Goal: Task Accomplishment & Management: Complete application form

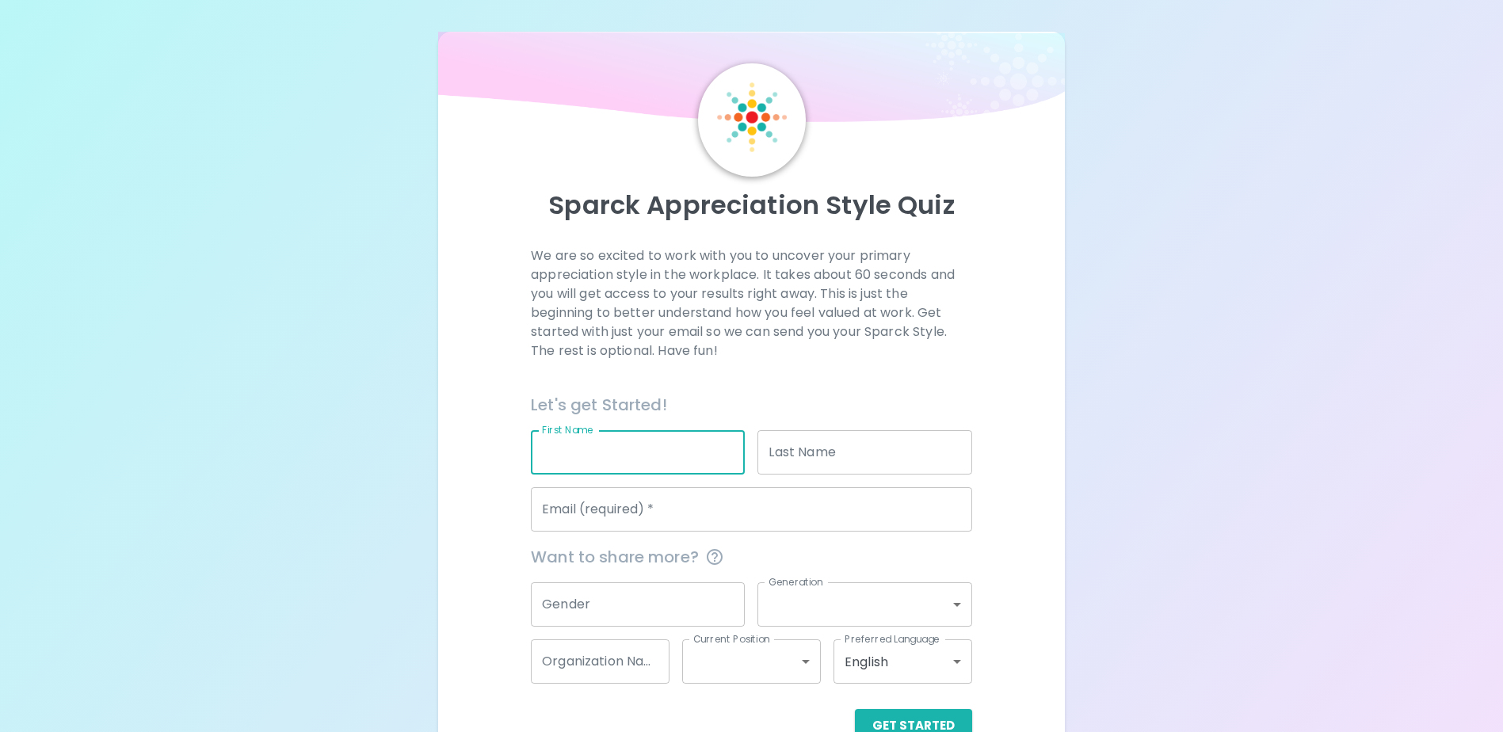
scroll to position [42, 0]
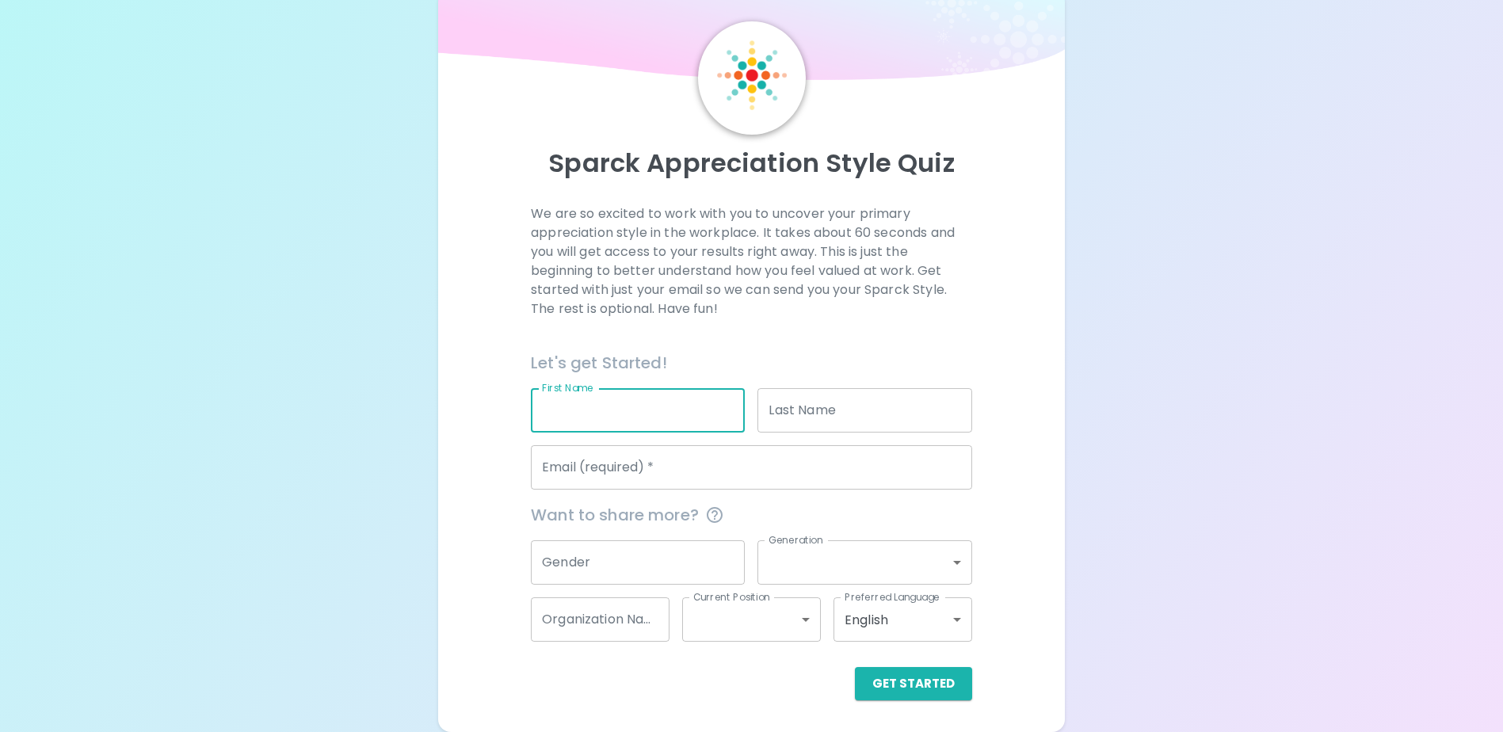
click at [654, 410] on input "First Name" at bounding box center [638, 410] width 214 height 44
type input "[PERSON_NAME]"
type input "Basarab"
type input "[PERSON_NAME][EMAIL_ADDRESS][PERSON_NAME][DOMAIN_NAME]"
type input "Impact Assessment Agency of [GEOGRAPHIC_DATA]"
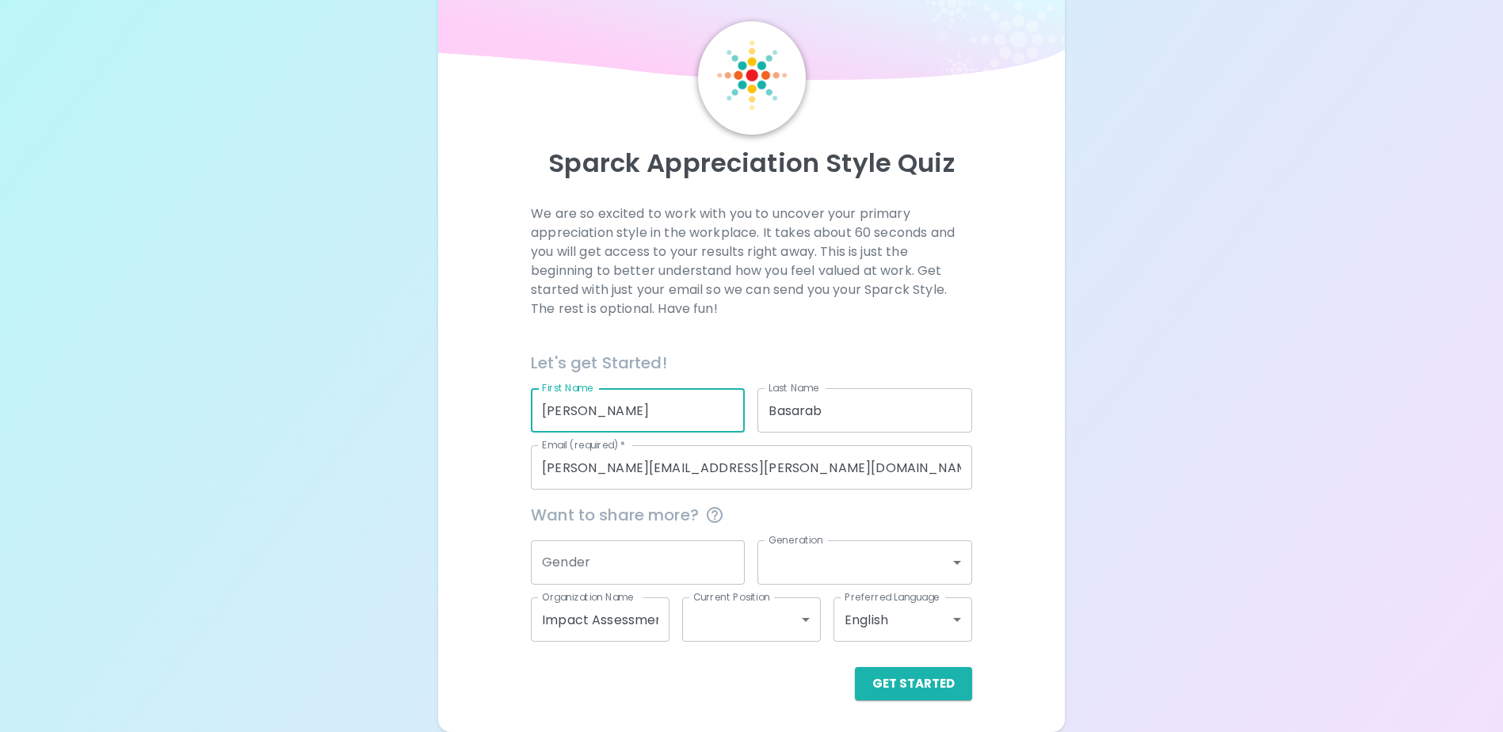
click at [676, 557] on input "Gender" at bounding box center [638, 562] width 214 height 44
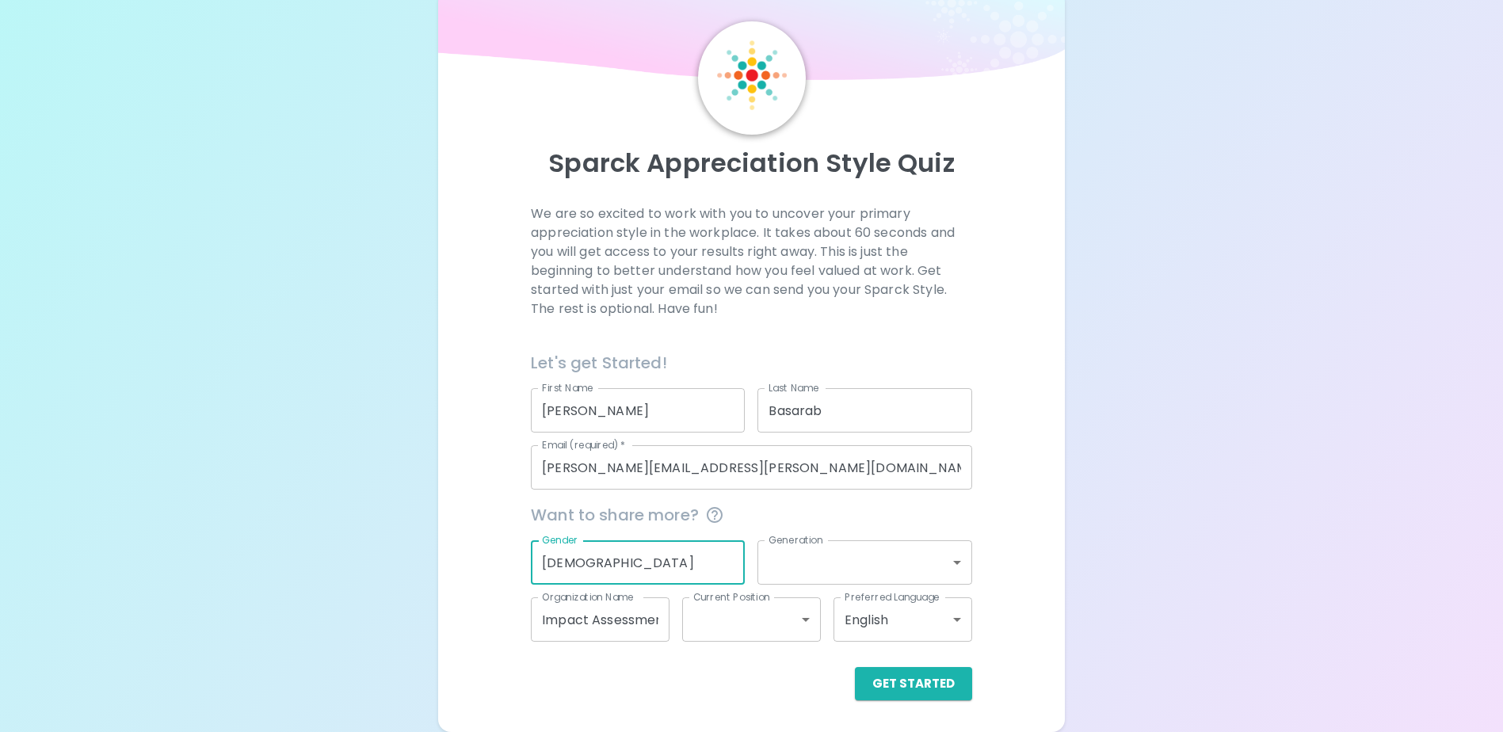
type input "[DEMOGRAPHIC_DATA]"
click at [905, 564] on body "Sparck Appreciation Style Quiz We are so excited to work with you to uncover yo…" at bounding box center [751, 345] width 1503 height 774
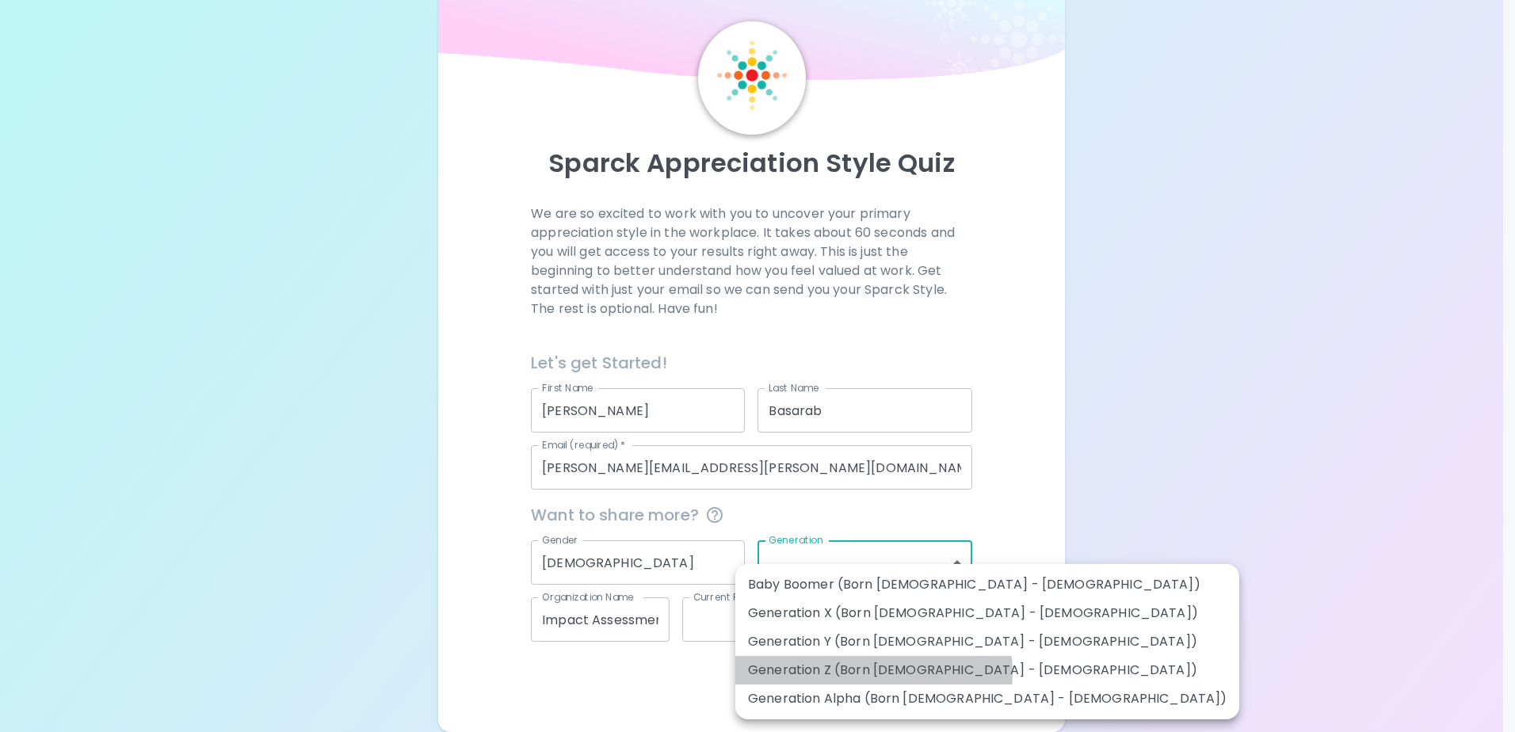
click at [873, 673] on li "Generation Z (Born [DEMOGRAPHIC_DATA] - [DEMOGRAPHIC_DATA])" at bounding box center [987, 670] width 504 height 29
type input "generation_z"
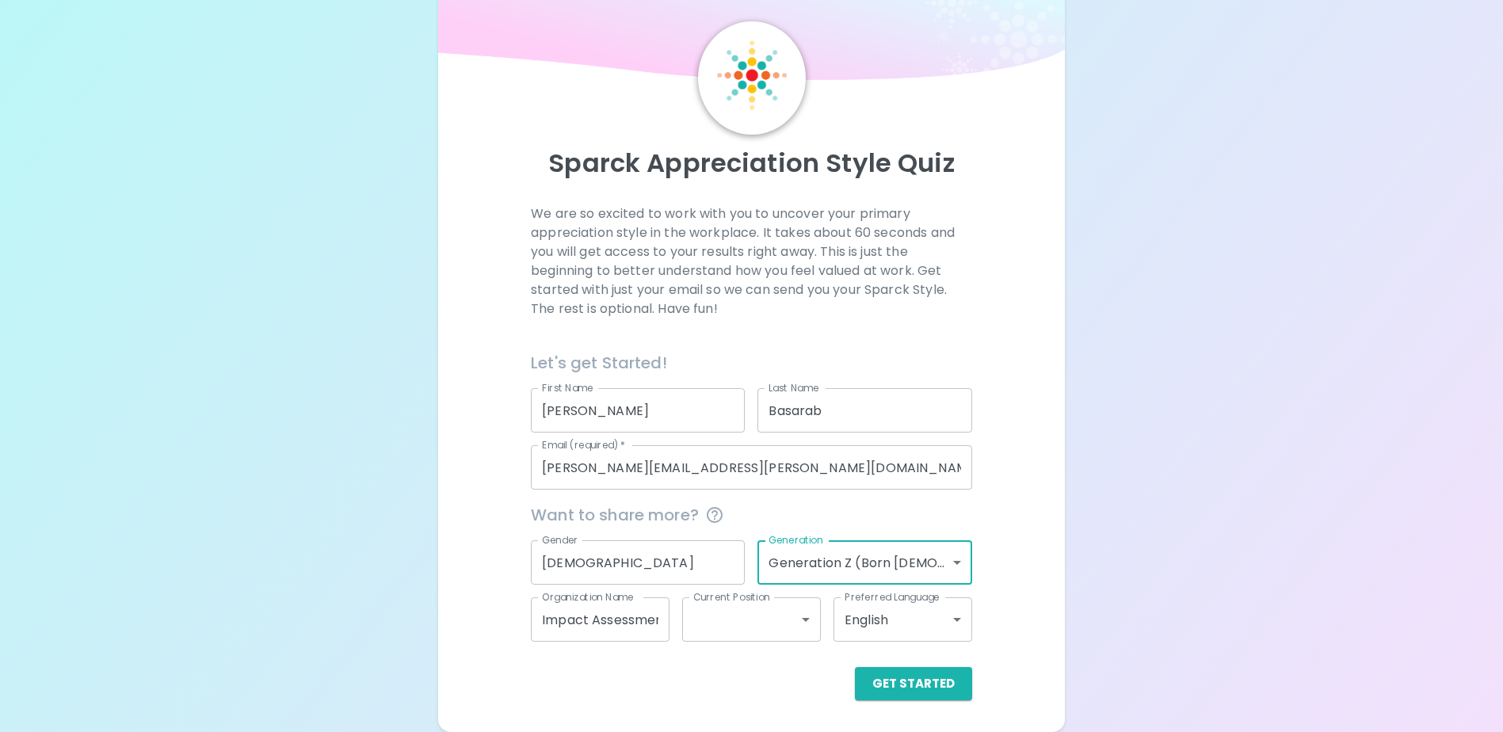
click at [751, 630] on body "Sparck Appreciation Style Quiz We are so excited to work with you to uncover yo…" at bounding box center [751, 345] width 1503 height 774
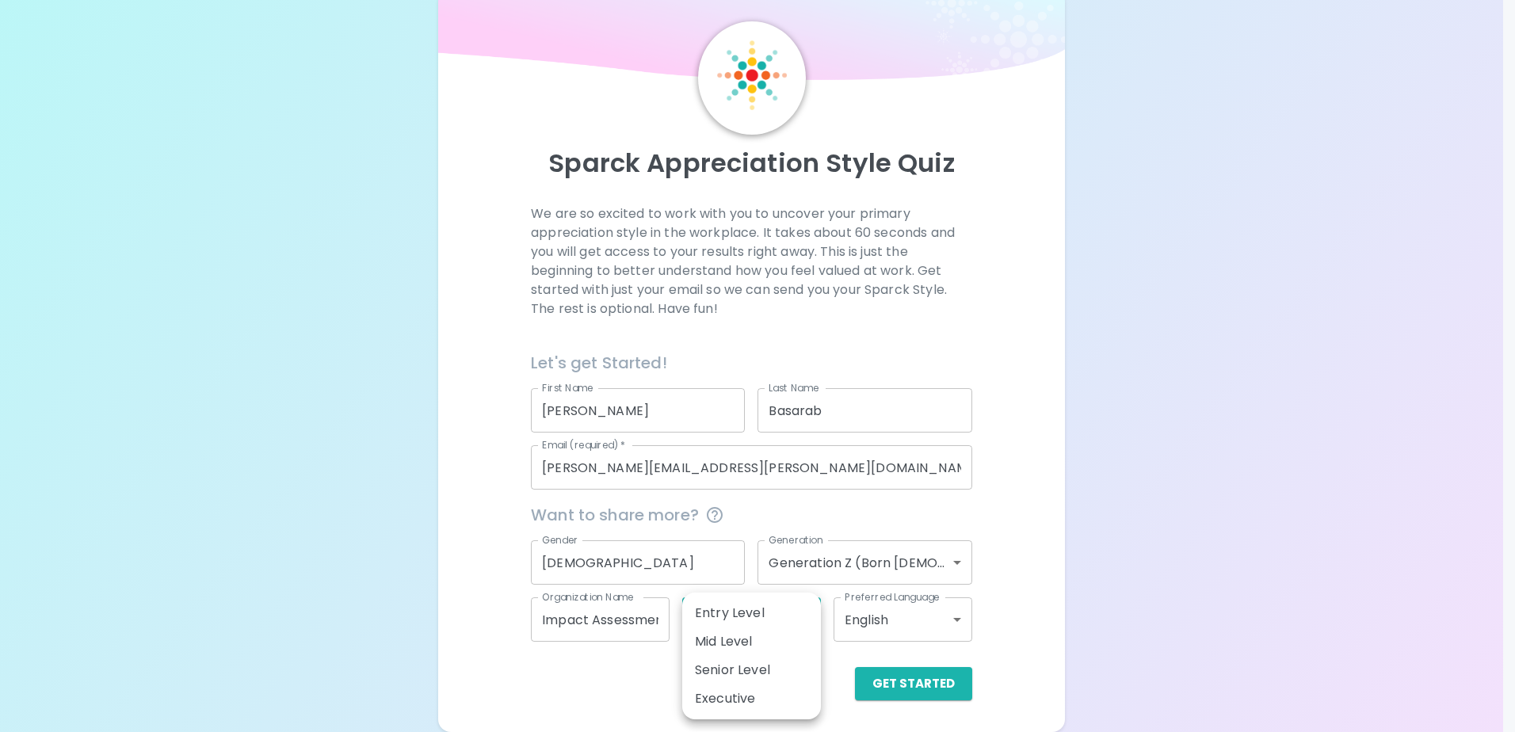
click at [763, 621] on li "Entry Level" at bounding box center [751, 613] width 139 height 29
type input "entry_level"
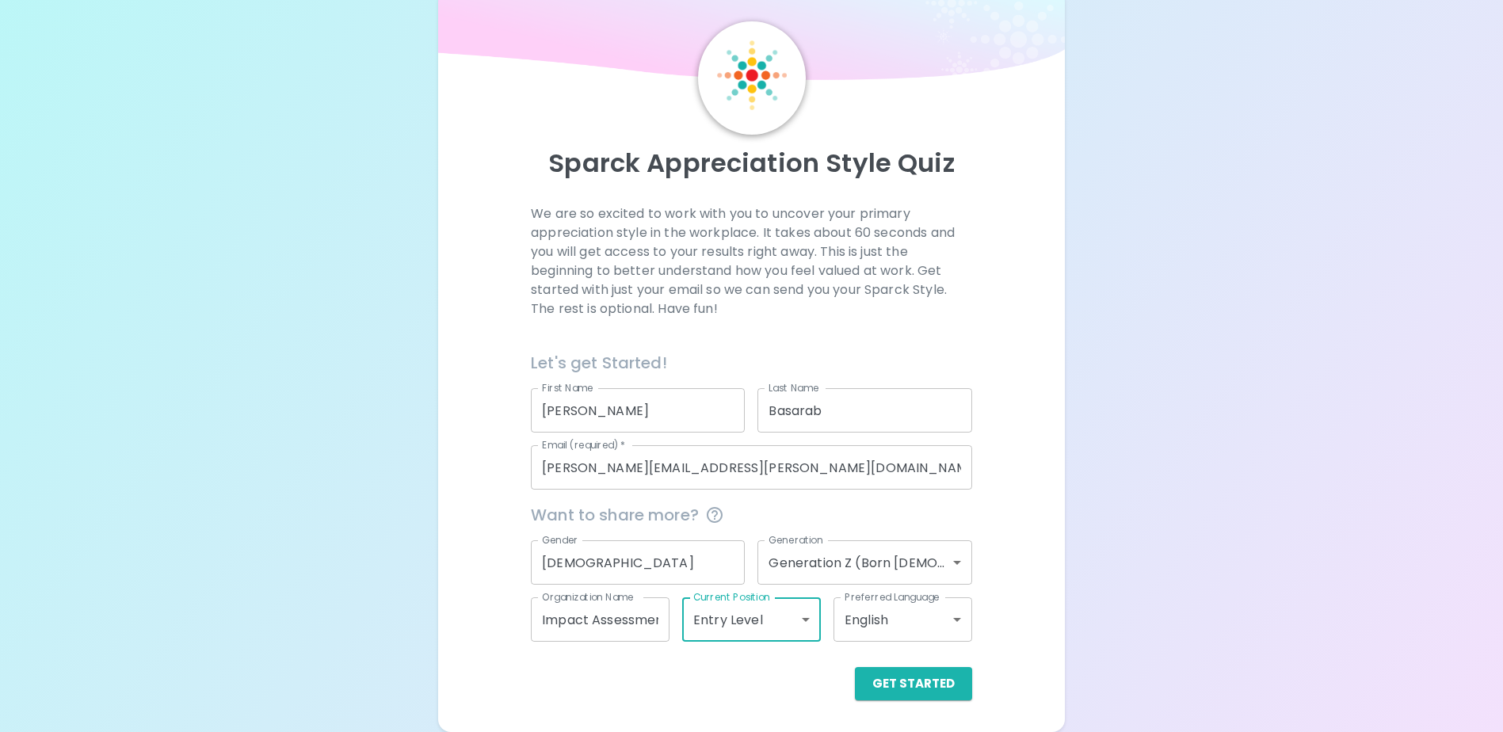
click at [917, 655] on div "Get Started" at bounding box center [745, 671] width 454 height 59
click at [917, 664] on div "Get Started" at bounding box center [745, 671] width 454 height 59
click at [919, 679] on button "Get Started" at bounding box center [913, 683] width 117 height 33
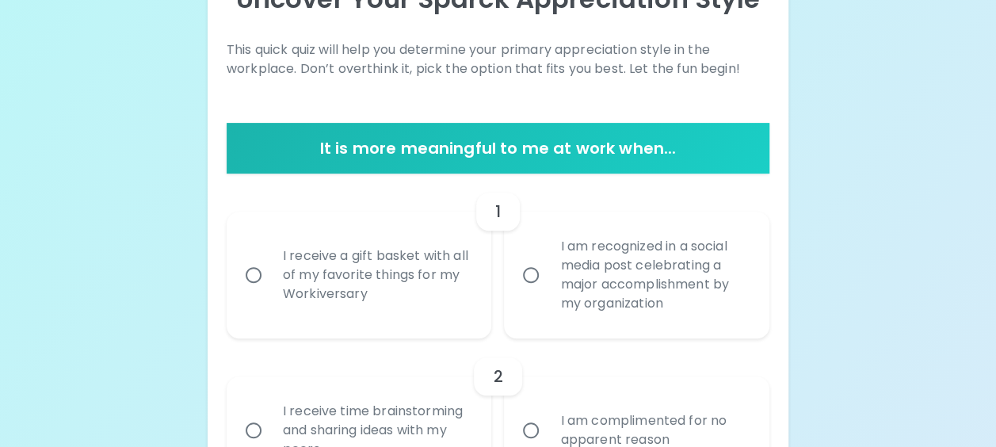
scroll to position [280, 0]
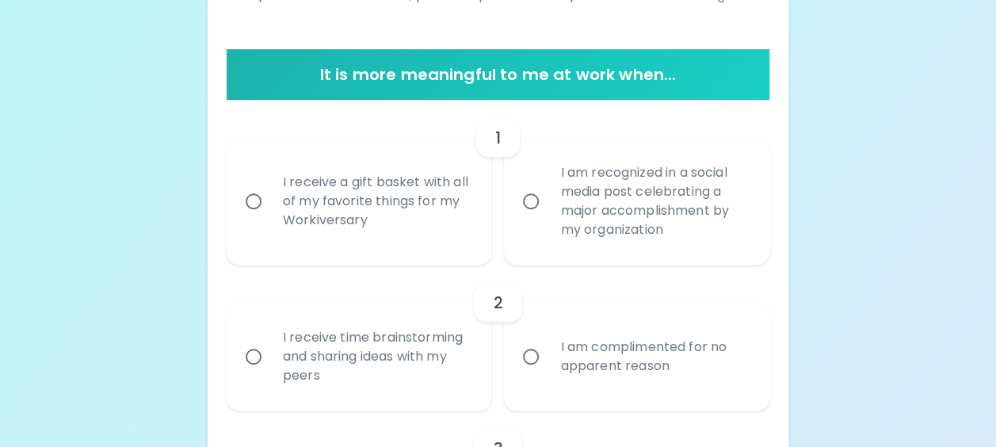
click at [429, 190] on div "I receive a gift basket with all of my favorite things for my Workiversary" at bounding box center [376, 201] width 213 height 95
click at [270, 190] on input "I receive a gift basket with all of my favorite things for my Workiversary" at bounding box center [253, 201] width 33 height 33
radio input "true"
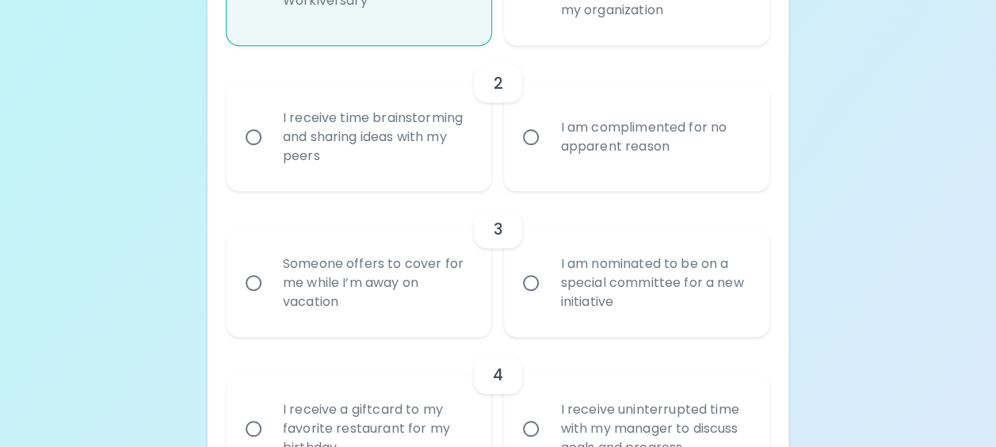
scroll to position [505, 0]
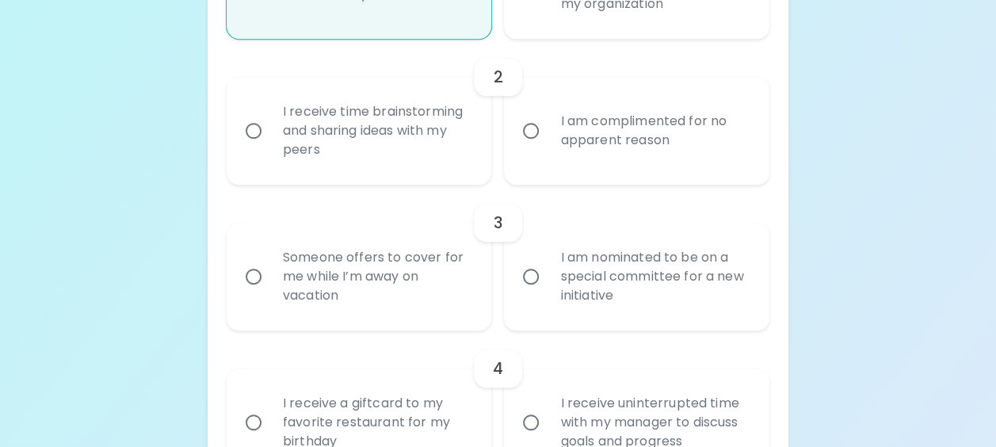
click at [437, 141] on div "I receive time brainstorming and sharing ideas with my peers" at bounding box center [376, 130] width 213 height 95
click at [270, 141] on input "I receive time brainstorming and sharing ideas with my peers" at bounding box center [253, 130] width 33 height 33
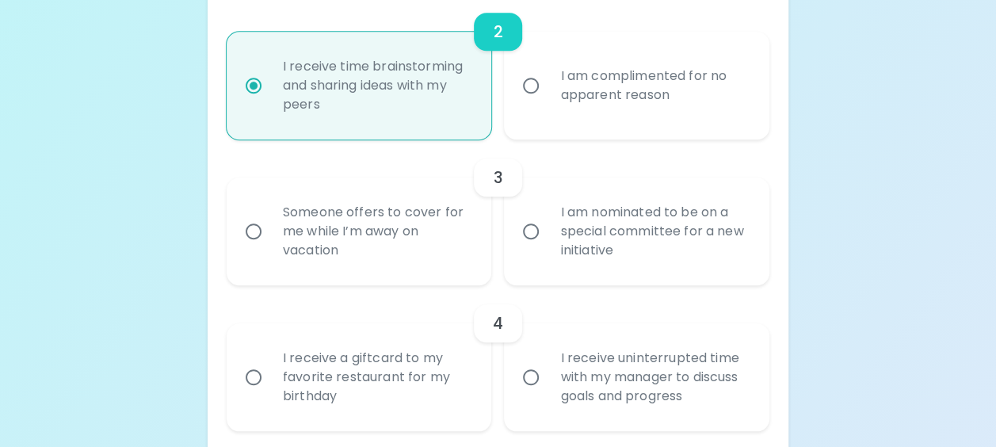
scroll to position [630, 0]
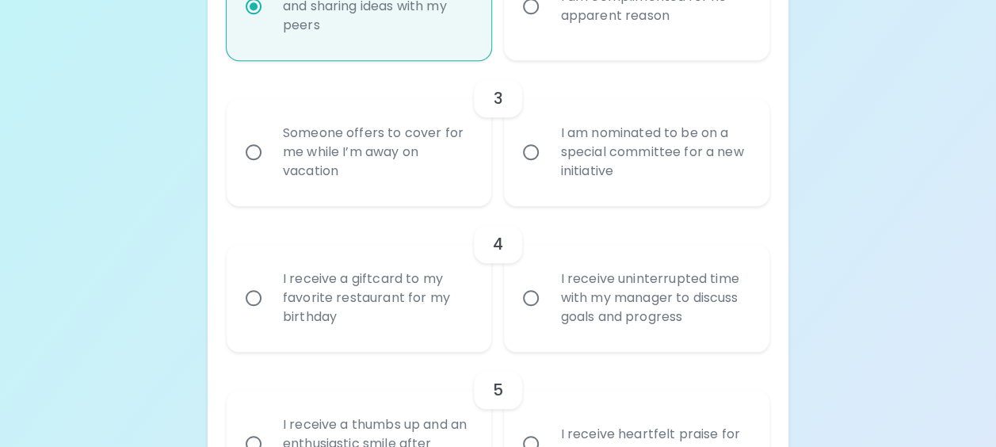
radio input "true"
click at [543, 170] on label "I am nominated to be on a special committee for a new initiative" at bounding box center [627, 152] width 265 height 108
click at [543, 169] on input "I am nominated to be on a special committee for a new initiative" at bounding box center [530, 151] width 33 height 33
radio input "false"
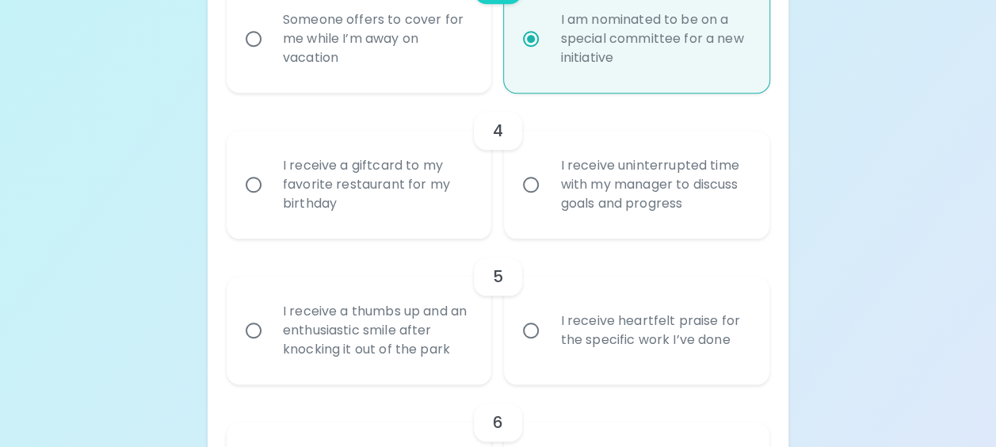
scroll to position [757, 0]
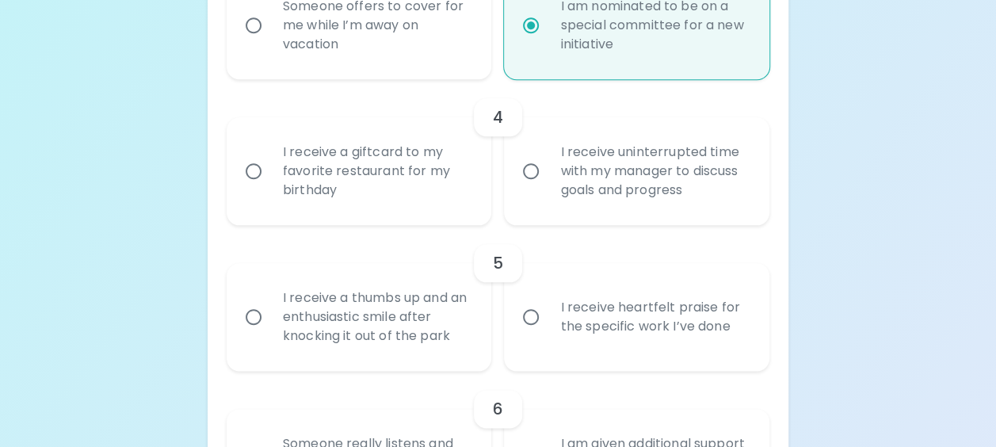
radio input "true"
click at [544, 179] on input "I receive uninterrupted time with my manager to discuss goals and progress" at bounding box center [530, 170] width 33 height 33
radio input "false"
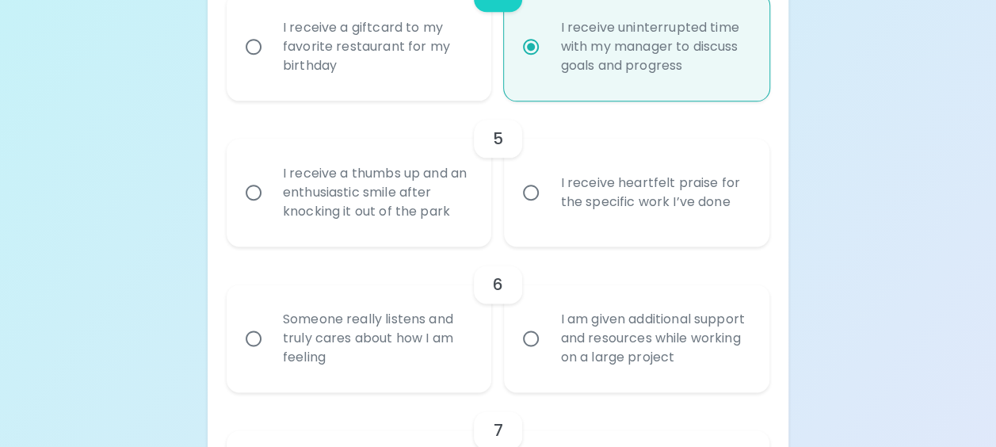
scroll to position [883, 0]
radio input "true"
click at [418, 200] on div "I receive a thumbs up and an enthusiastic smile after knocking it out of the pa…" at bounding box center [376, 190] width 213 height 95
click at [270, 200] on input "I receive a thumbs up and an enthusiastic smile after knocking it out of the pa…" at bounding box center [253, 189] width 33 height 33
radio input "false"
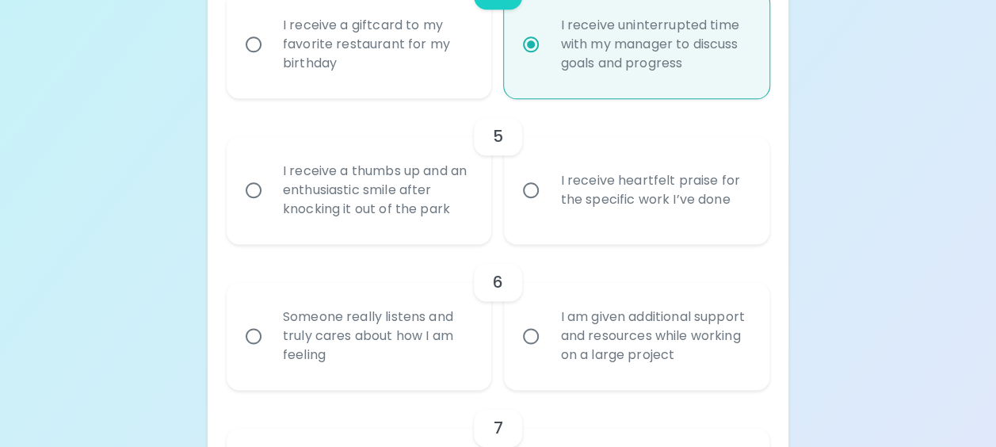
radio input "false"
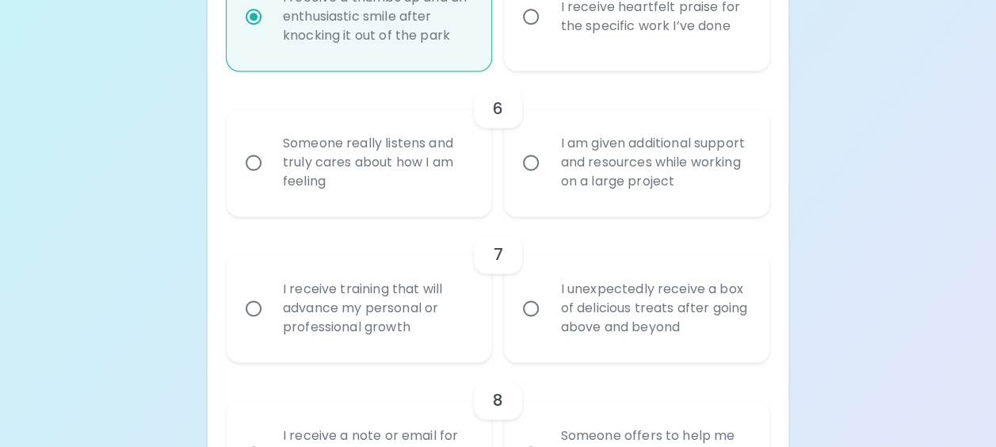
scroll to position [1089, 0]
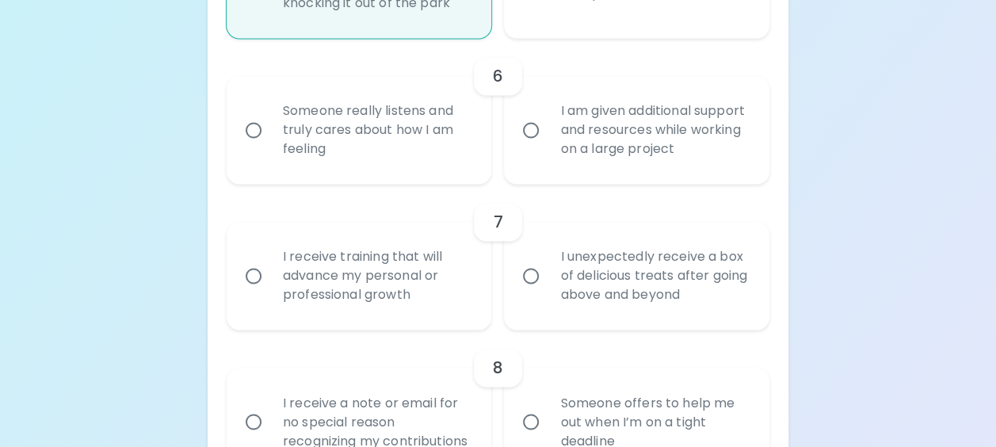
radio input "true"
click at [464, 154] on div "Someone really listens and truly cares about how I am feeling" at bounding box center [376, 129] width 213 height 95
click at [270, 147] on input "Someone really listens and truly cares about how I am feeling" at bounding box center [253, 129] width 33 height 33
radio input "false"
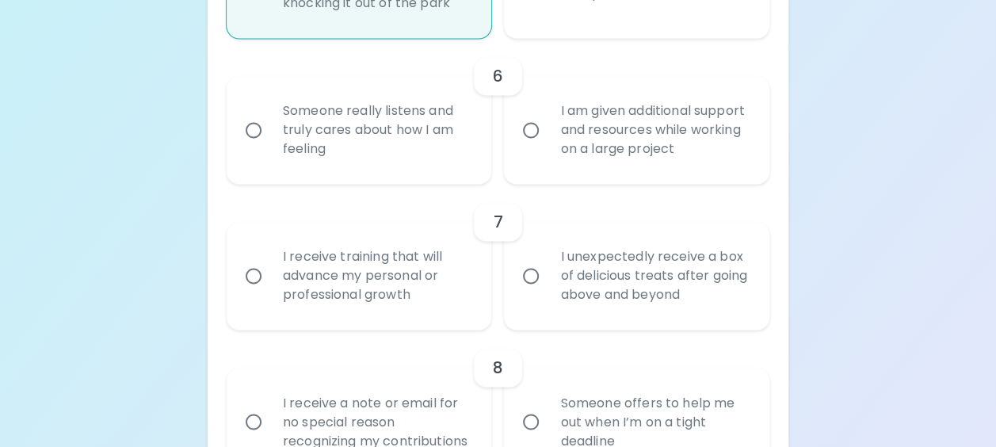
radio input "false"
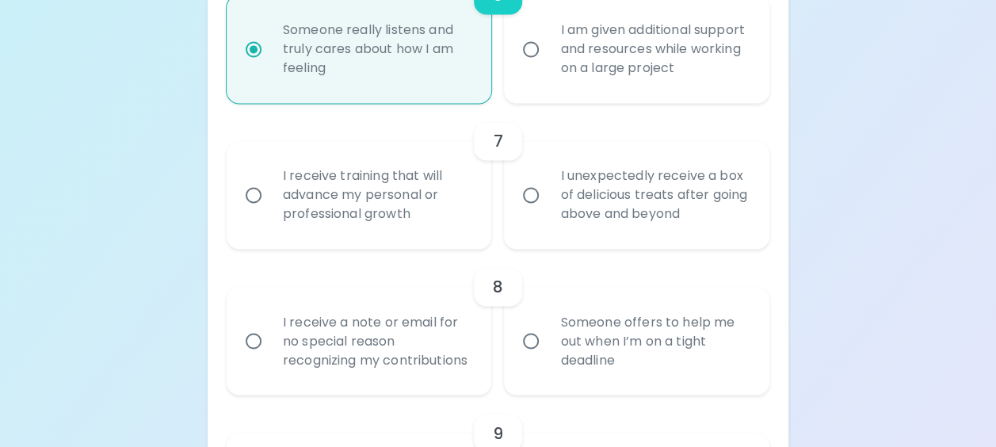
scroll to position [1216, 0]
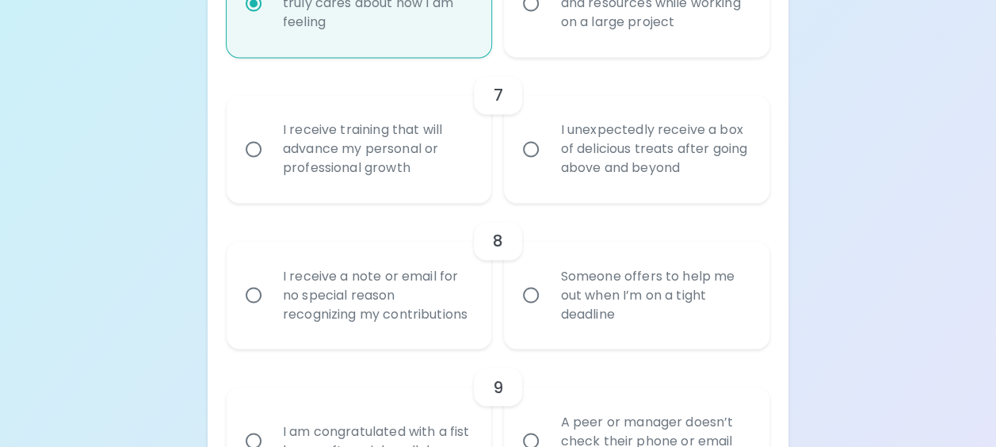
radio input "true"
click at [403, 152] on div "I receive training that will advance my personal or professional growth" at bounding box center [376, 148] width 213 height 95
click at [270, 152] on input "I receive training that will advance my personal or professional growth" at bounding box center [253, 148] width 33 height 33
radio input "false"
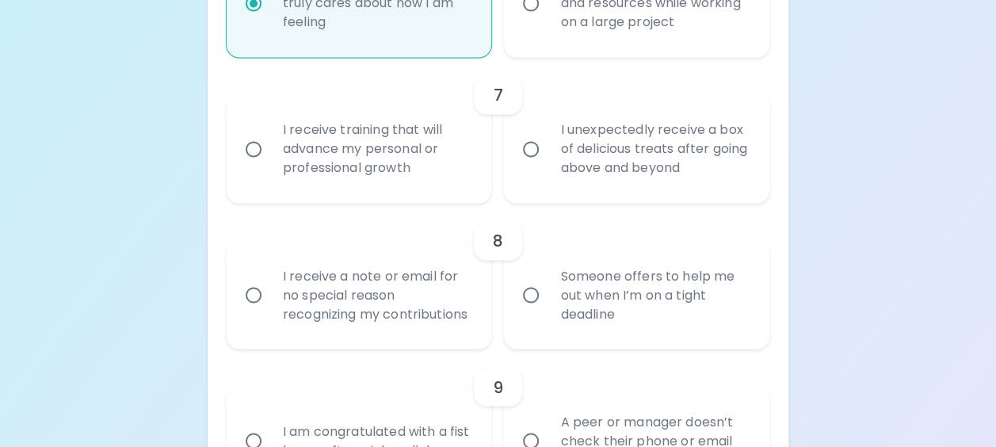
radio input "false"
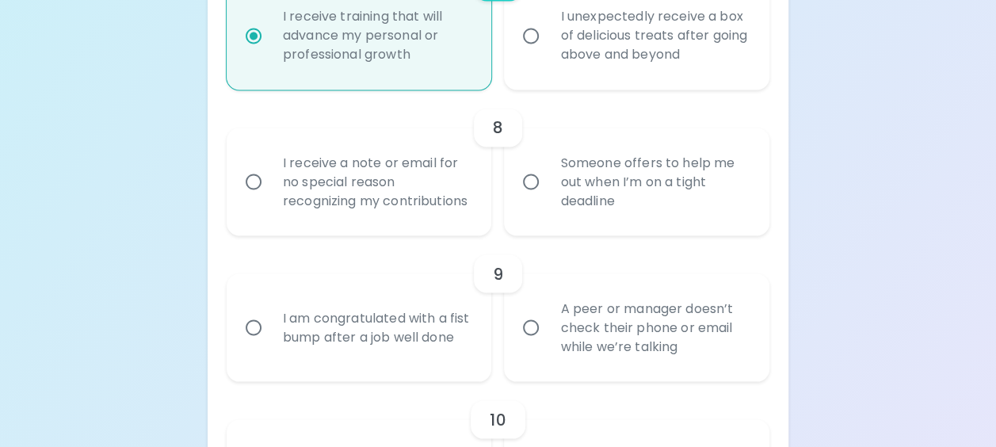
scroll to position [1343, 0]
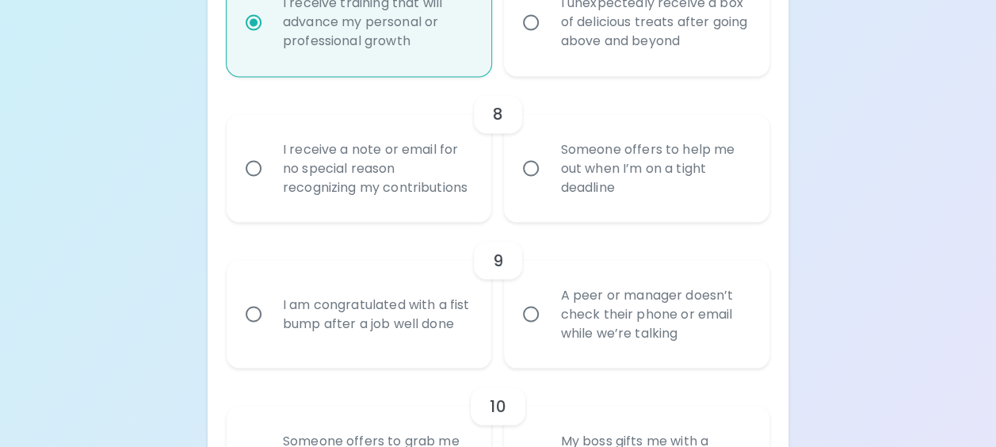
radio input "true"
click at [530, 196] on label "Someone offers to help me out when I’m on a tight deadline" at bounding box center [627, 168] width 265 height 108
click at [530, 185] on input "Someone offers to help me out when I’m on a tight deadline" at bounding box center [530, 167] width 33 height 33
radio input "false"
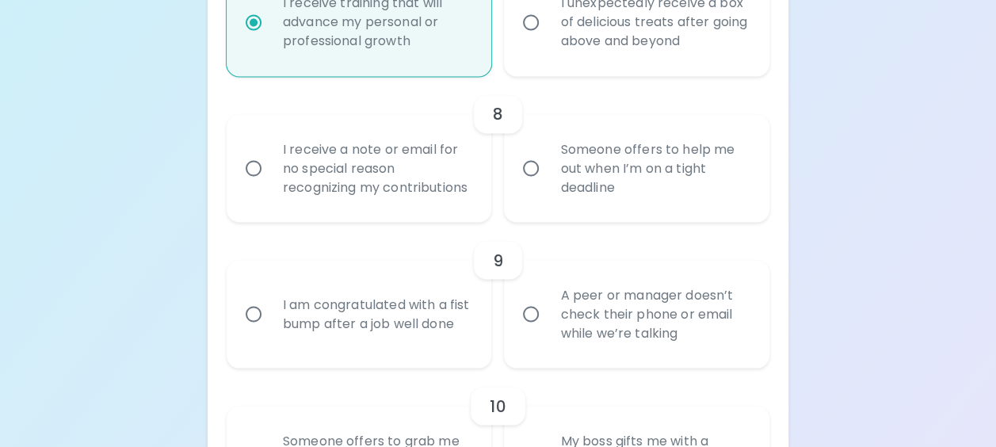
radio input "false"
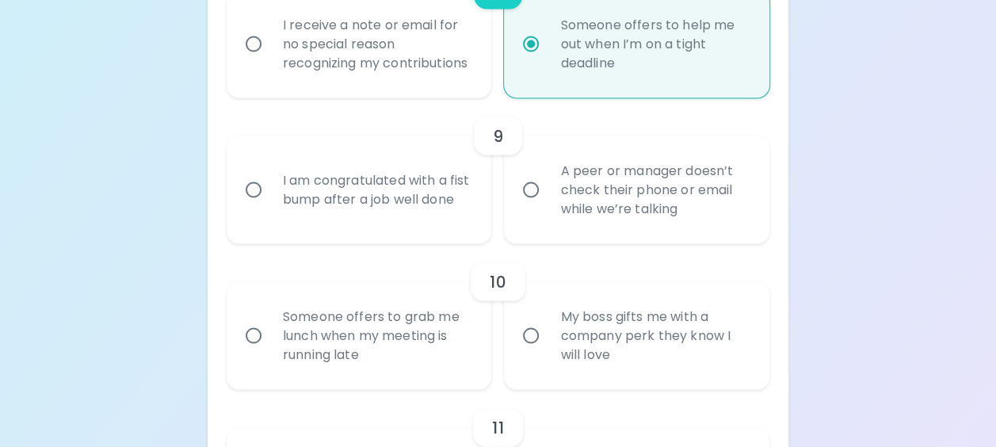
scroll to position [1469, 0]
radio input "true"
click at [697, 216] on div "A peer or manager doesn’t check their phone or email while we’re talking" at bounding box center [653, 186] width 213 height 95
click at [547, 204] on input "A peer or manager doesn’t check their phone or email while we’re talking" at bounding box center [530, 186] width 33 height 33
radio input "false"
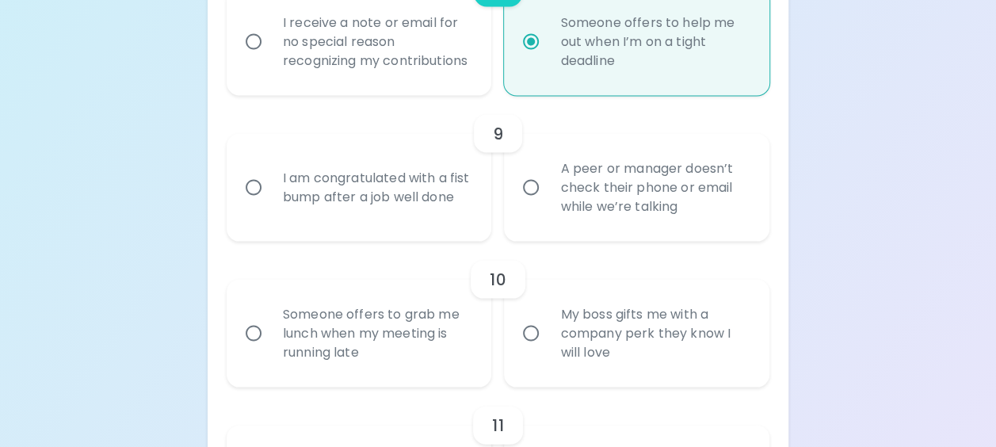
radio input "false"
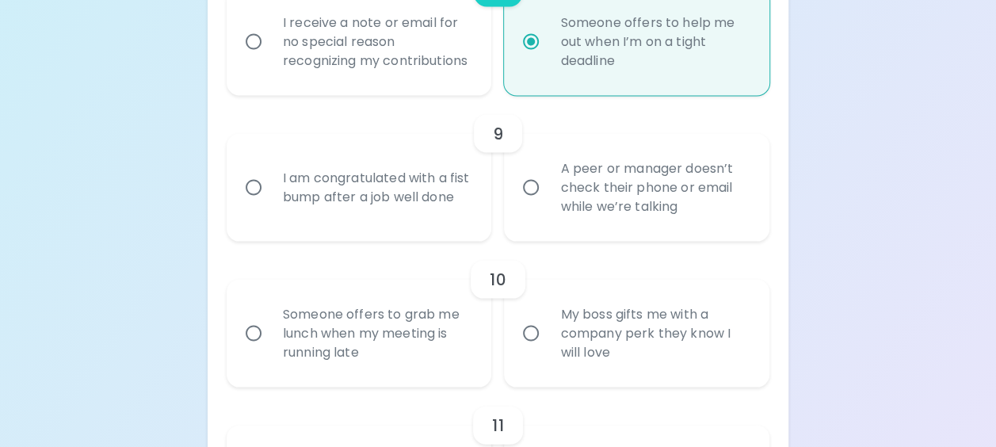
radio input "false"
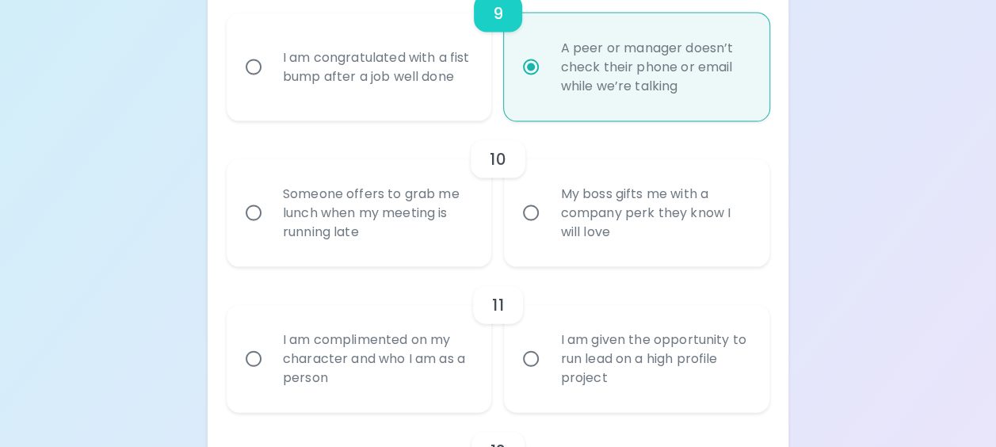
scroll to position [1596, 0]
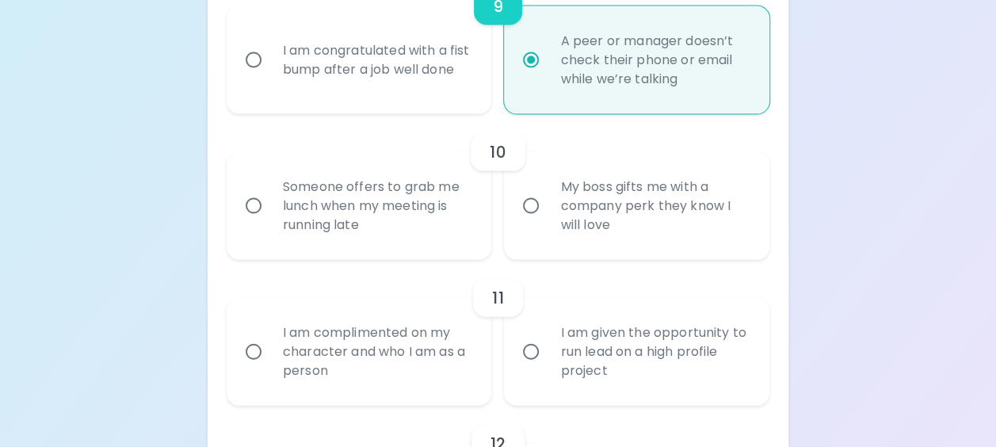
radio input "true"
click at [426, 231] on div "Someone offers to grab me lunch when my meeting is running late" at bounding box center [376, 205] width 213 height 95
click at [270, 223] on input "Someone offers to grab me lunch when my meeting is running late" at bounding box center [253, 205] width 33 height 33
radio input "false"
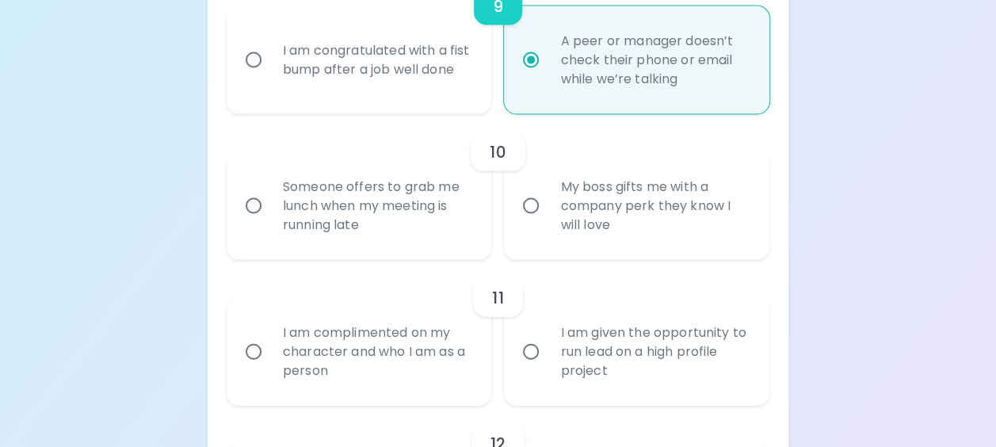
radio input "false"
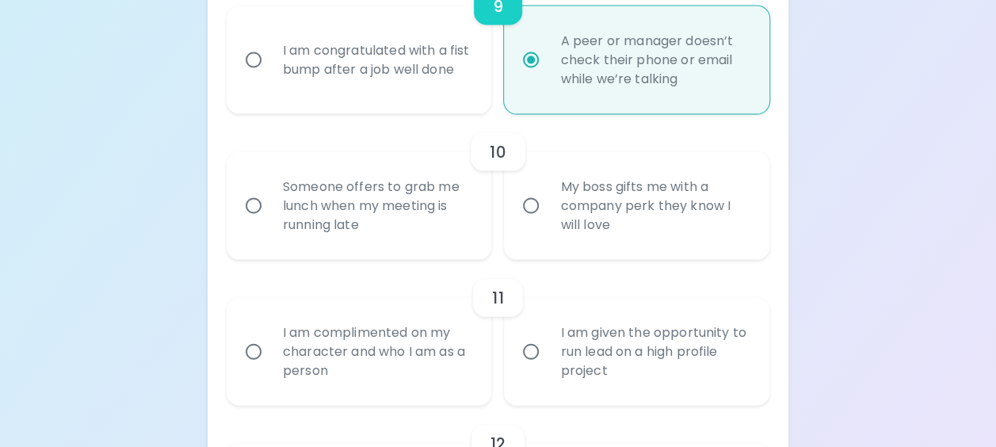
radio input "false"
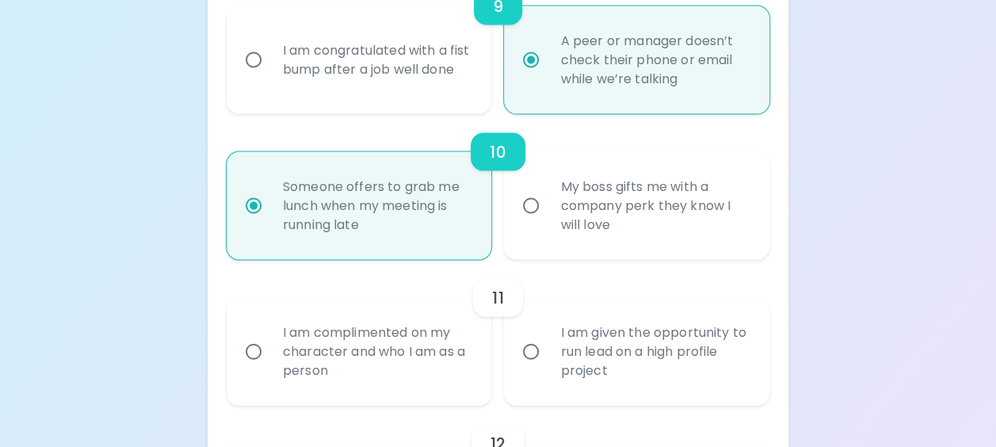
scroll to position [1723, 0]
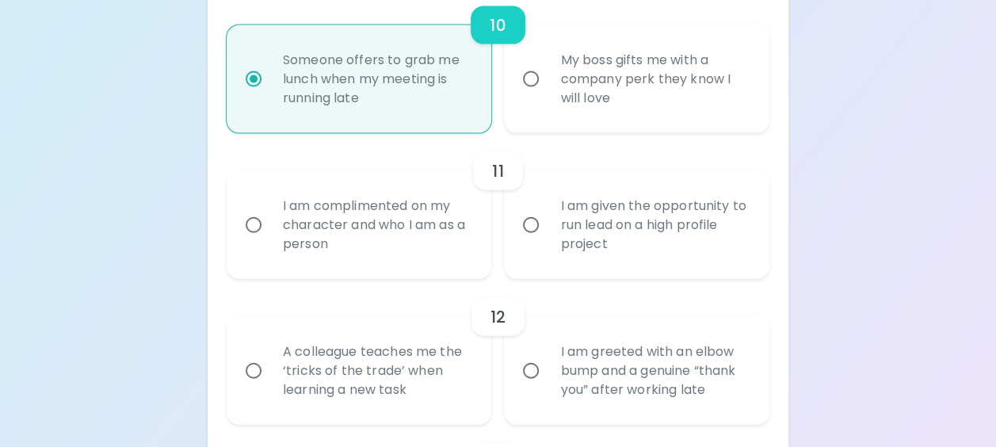
radio input "true"
click at [615, 234] on div "I am given the opportunity to run lead on a high profile project" at bounding box center [653, 224] width 213 height 95
click at [547, 234] on input "I am given the opportunity to run lead on a high profile project" at bounding box center [530, 224] width 33 height 33
radio input "false"
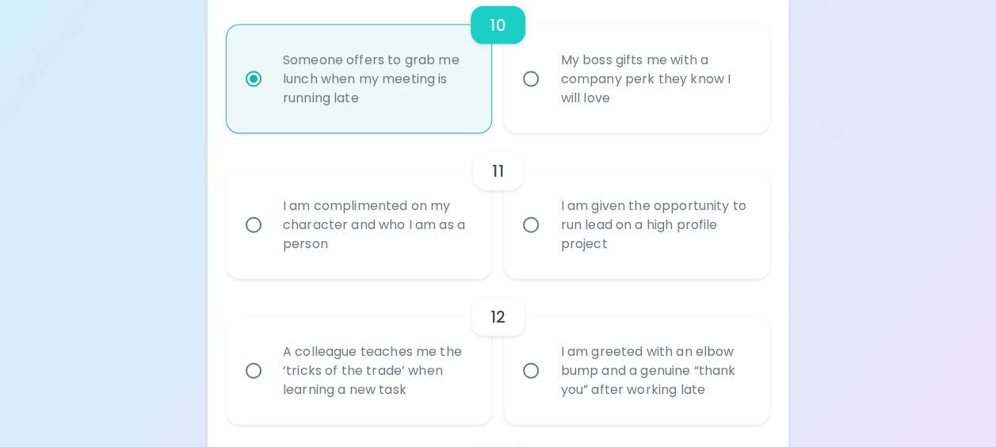
radio input "false"
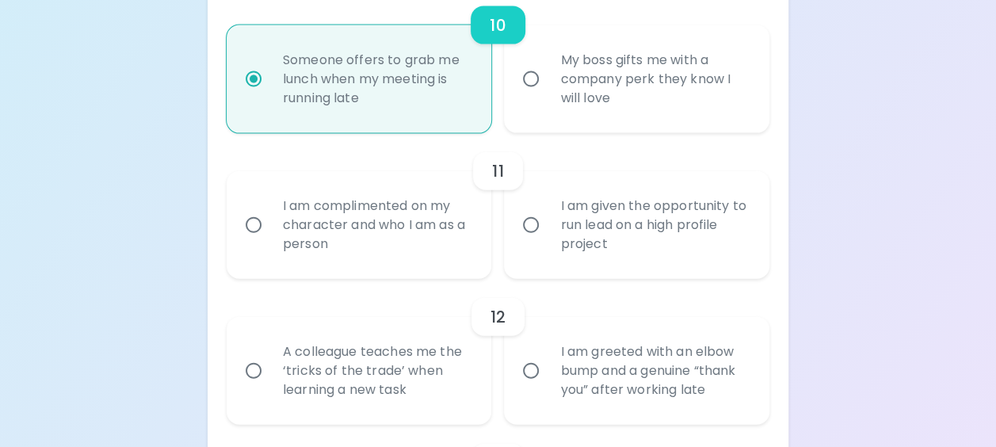
radio input "false"
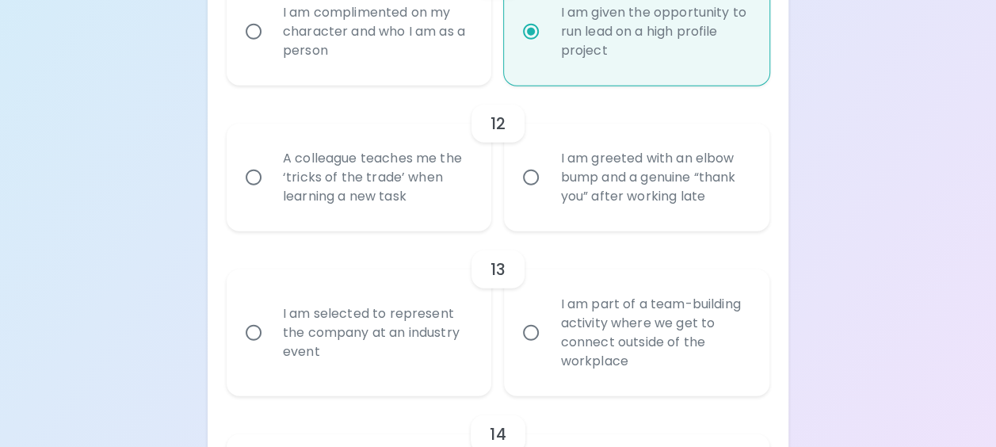
scroll to position [2008, 0]
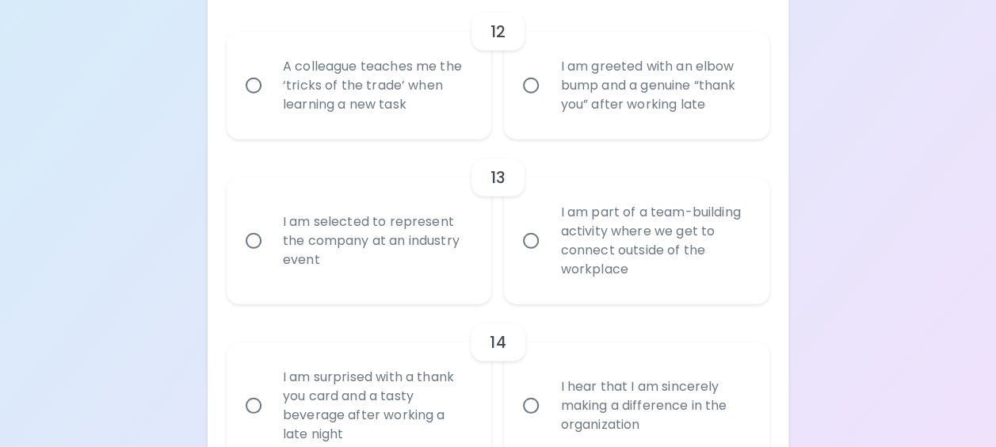
radio input "true"
click at [569, 108] on div "I am greeted with an elbow bump and a genuine “thank you” after working late" at bounding box center [653, 85] width 213 height 95
click at [547, 102] on input "I am greeted with an elbow bump and a genuine “thank you” after working late" at bounding box center [530, 85] width 33 height 33
radio input "false"
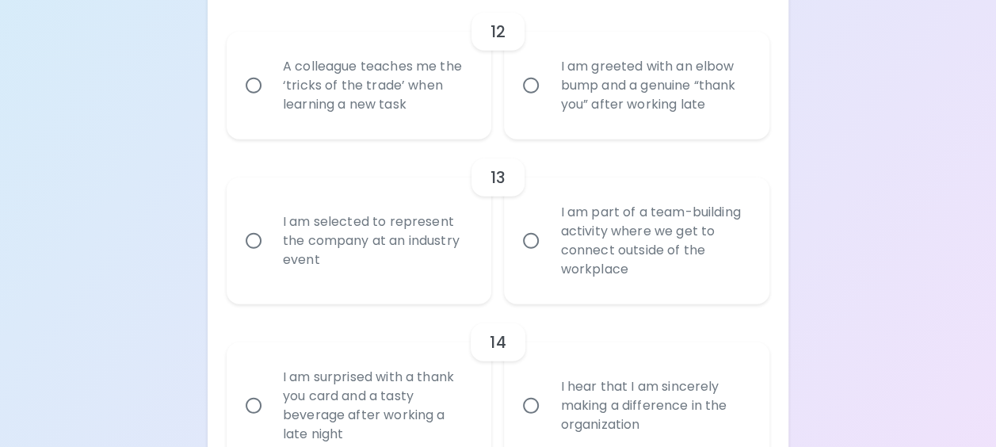
radio input "false"
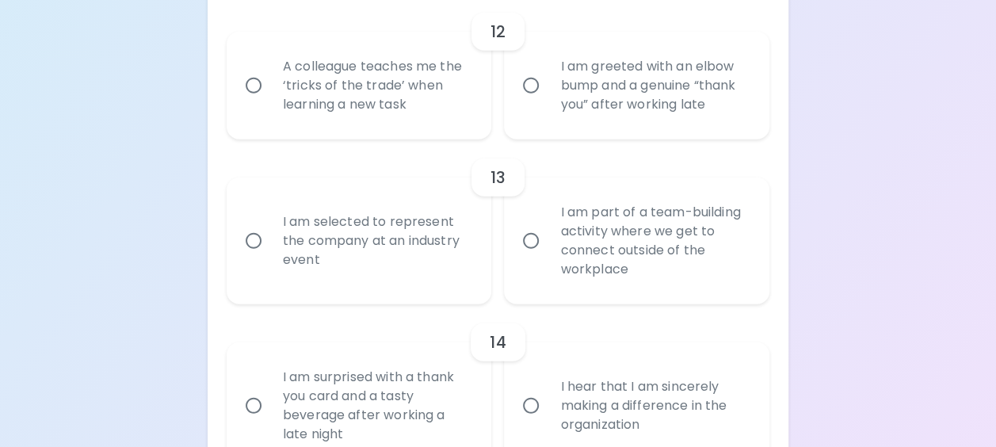
radio input "false"
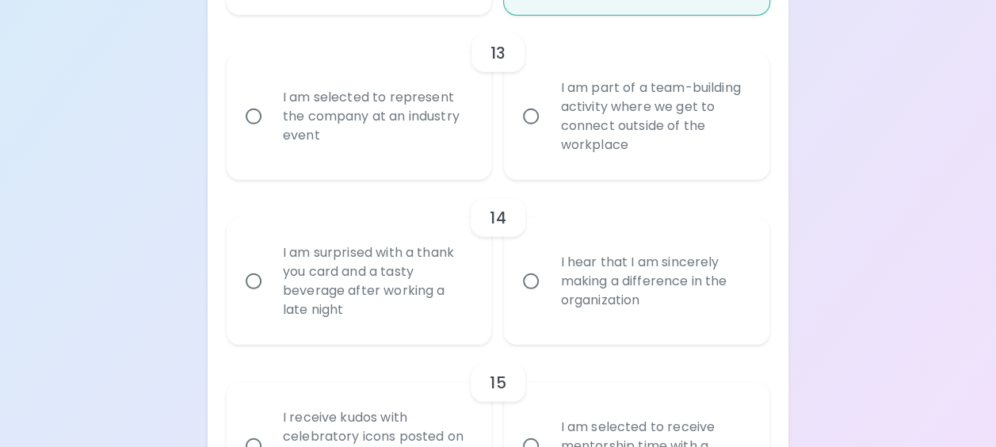
scroll to position [2135, 0]
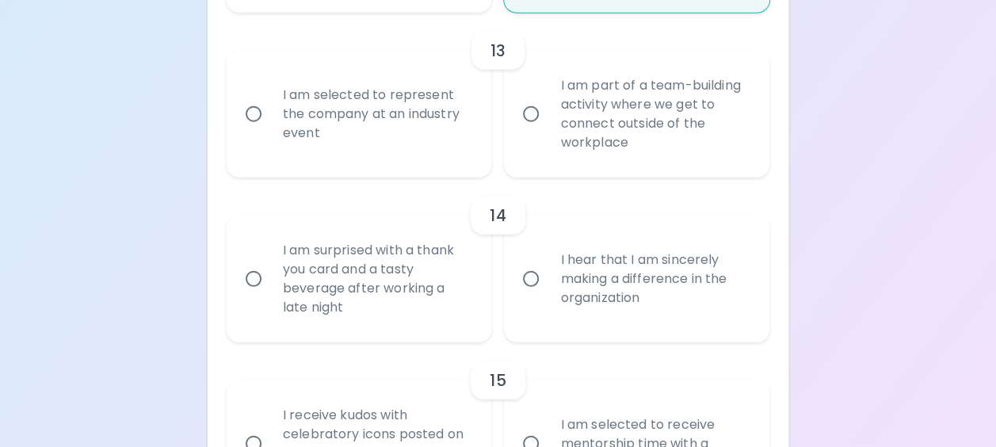
radio input "true"
click at [429, 146] on div "I am selected to represent the company at an industry event" at bounding box center [376, 114] width 213 height 95
click at [270, 131] on input "I am selected to represent the company at an industry event" at bounding box center [253, 113] width 33 height 33
radio input "false"
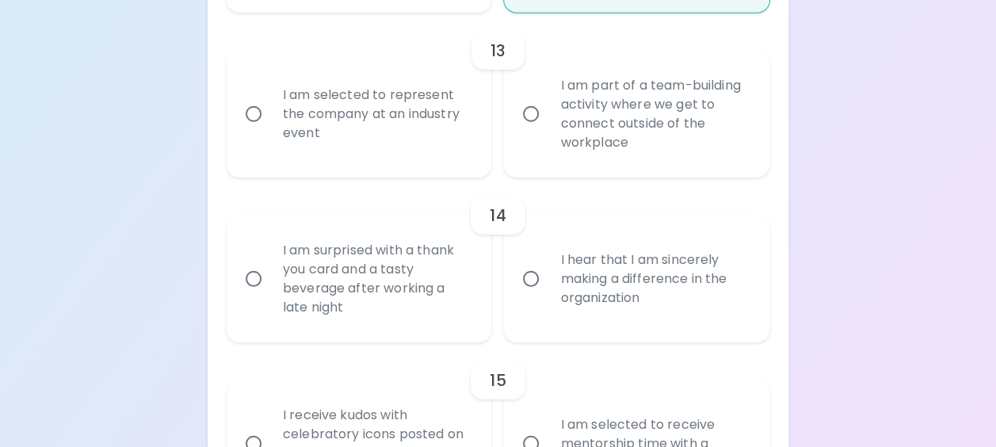
radio input "false"
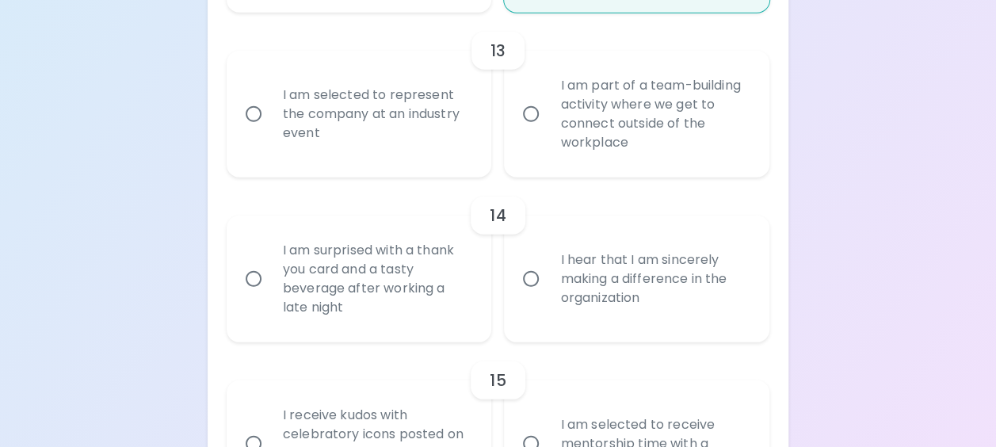
radio input "false"
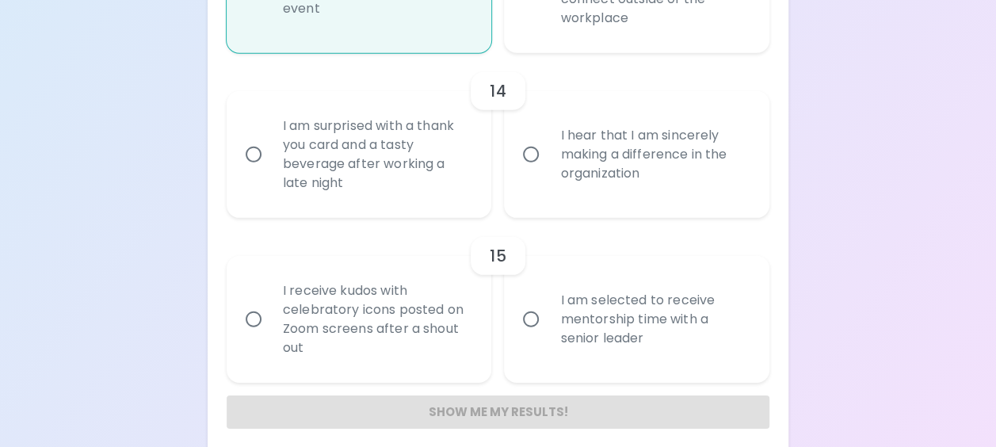
scroll to position [2262, 0]
radio input "true"
click at [688, 177] on div "I hear that I am sincerely making a difference in the organization" at bounding box center [653, 152] width 213 height 95
click at [547, 169] on input "I hear that I am sincerely making a difference in the organization" at bounding box center [530, 151] width 33 height 33
radio input "false"
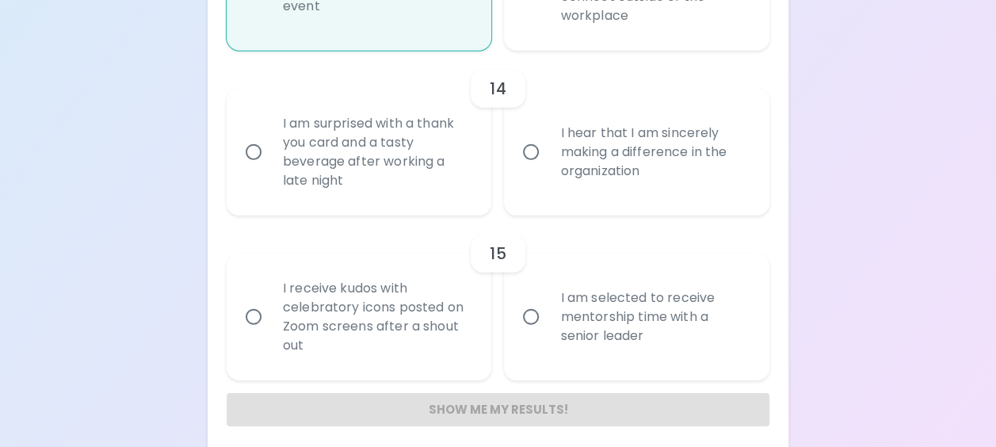
radio input "false"
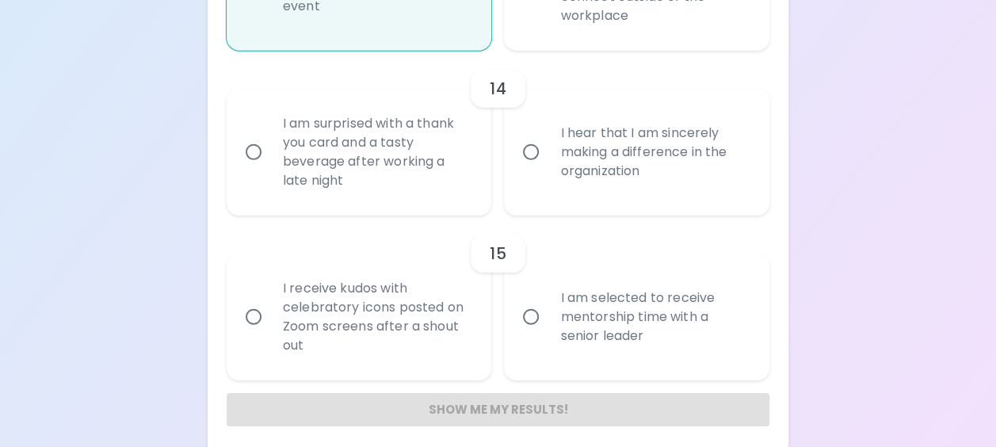
radio input "false"
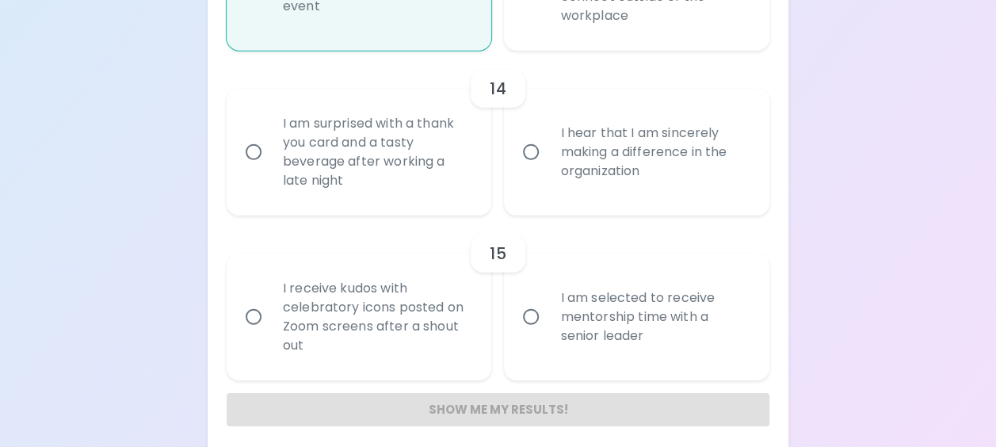
radio input "false"
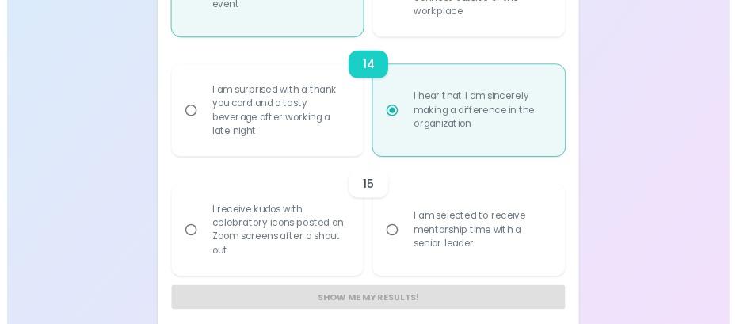
scroll to position [2291, 0]
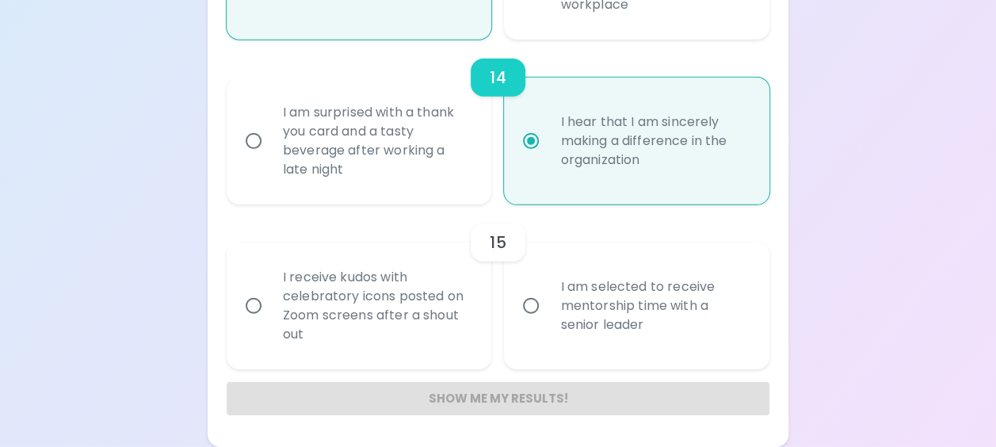
radio input "true"
click at [562, 299] on div "I am selected to receive mentorship time with a senior leader" at bounding box center [653, 305] width 213 height 95
click at [547, 299] on input "I am selected to receive mentorship time with a senior leader" at bounding box center [530, 305] width 33 height 33
radio input "false"
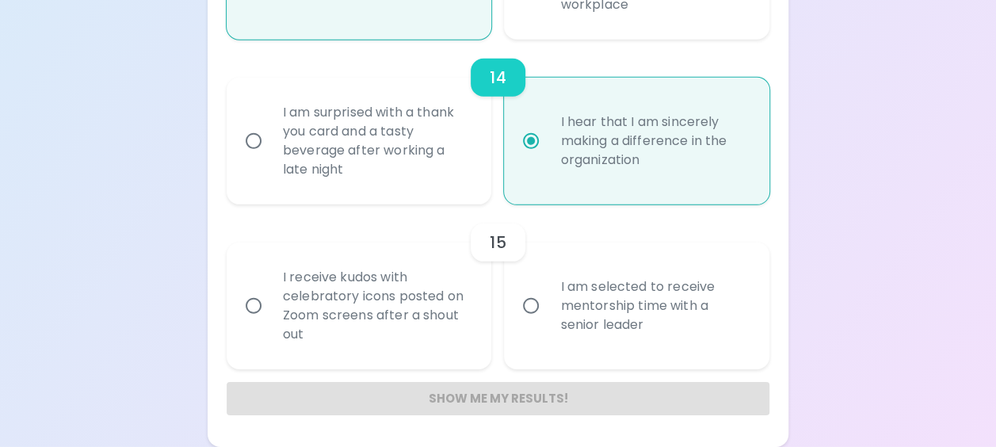
radio input "false"
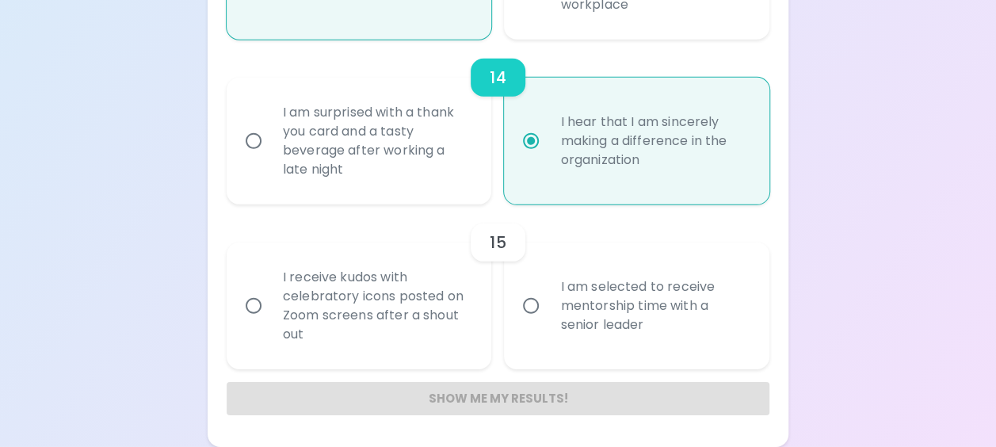
radio input "false"
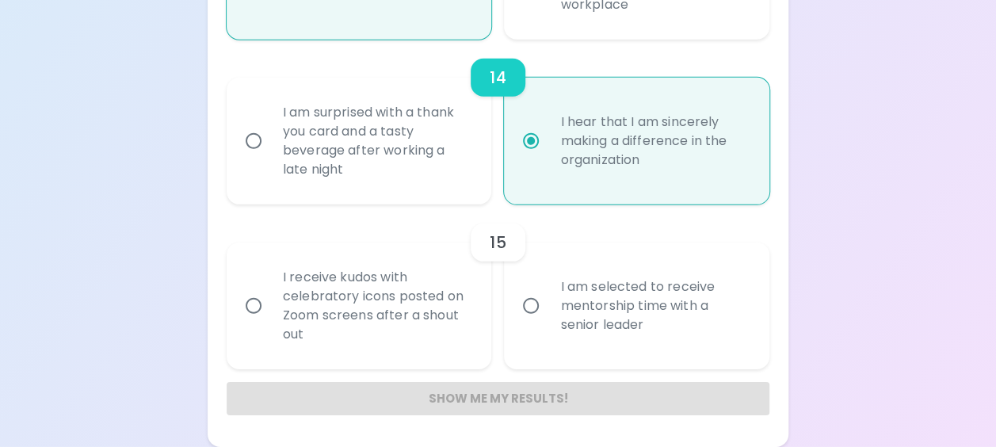
radio input "false"
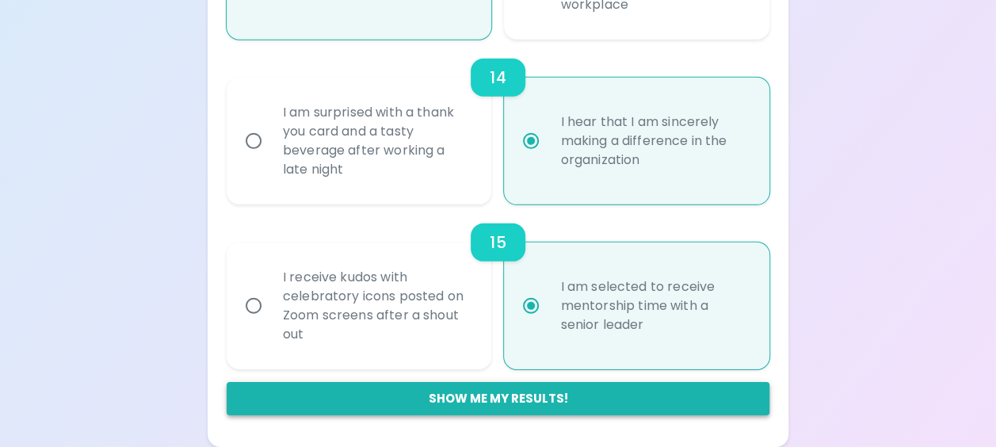
radio input "true"
click at [516, 401] on button "Show me my results!" at bounding box center [498, 398] width 543 height 33
radio input "false"
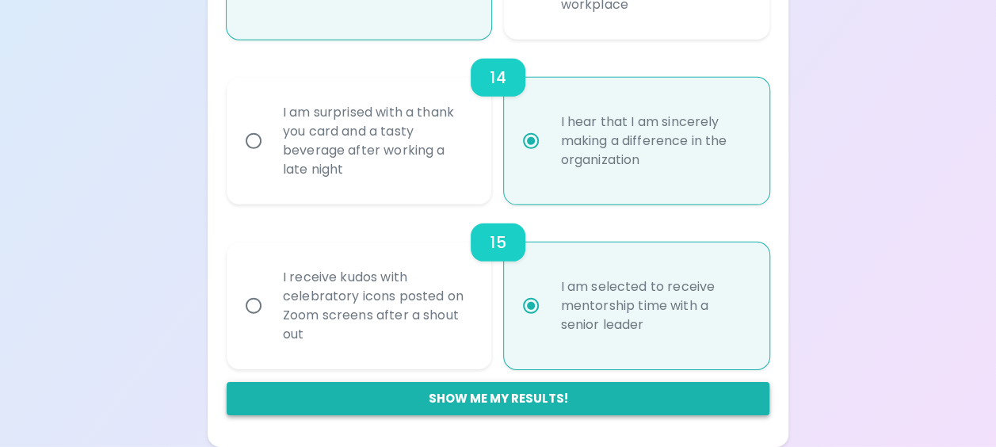
radio input "false"
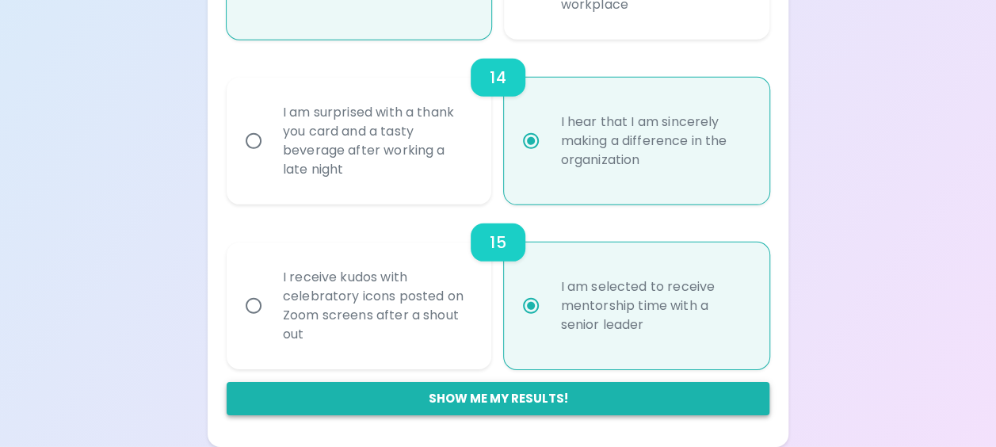
radio input "false"
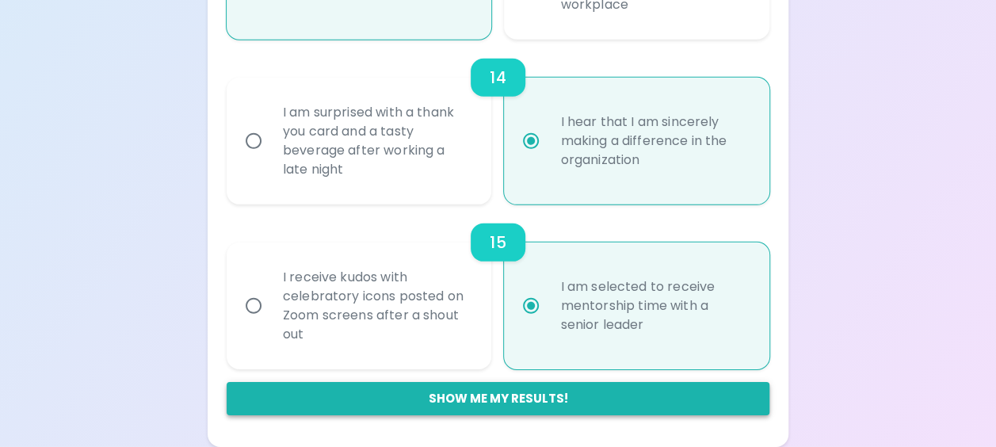
radio input "false"
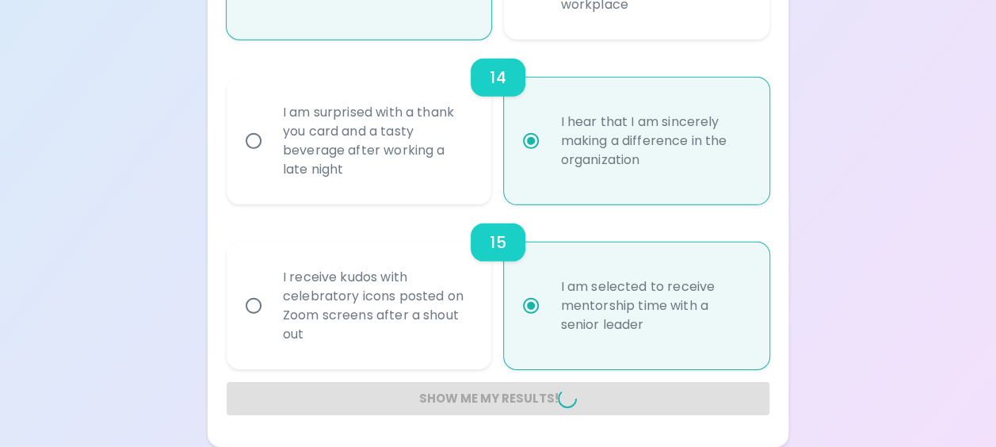
radio input "false"
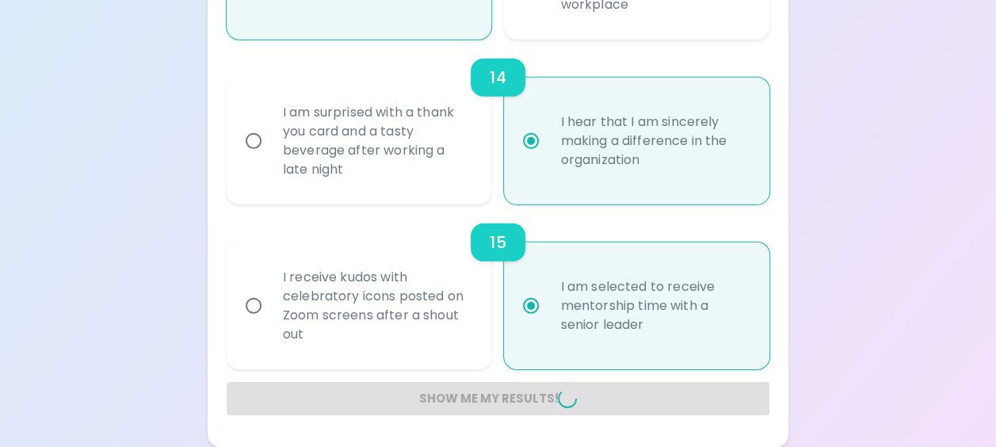
radio input "false"
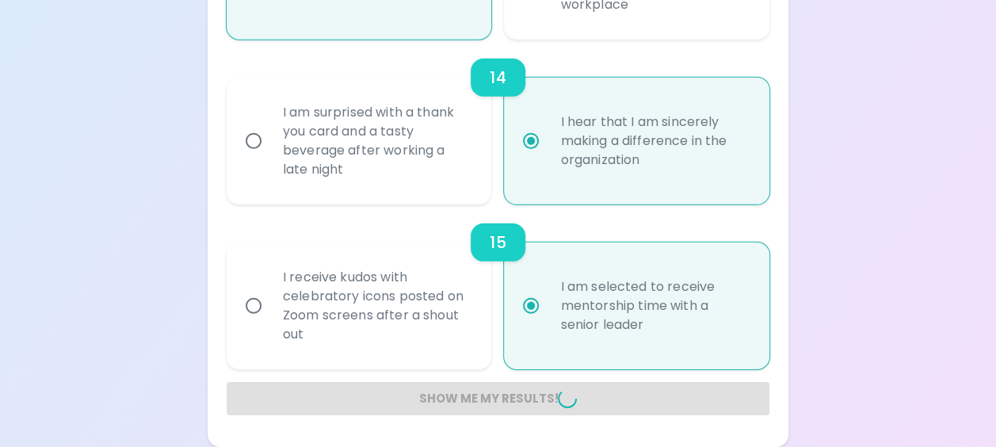
radio input "false"
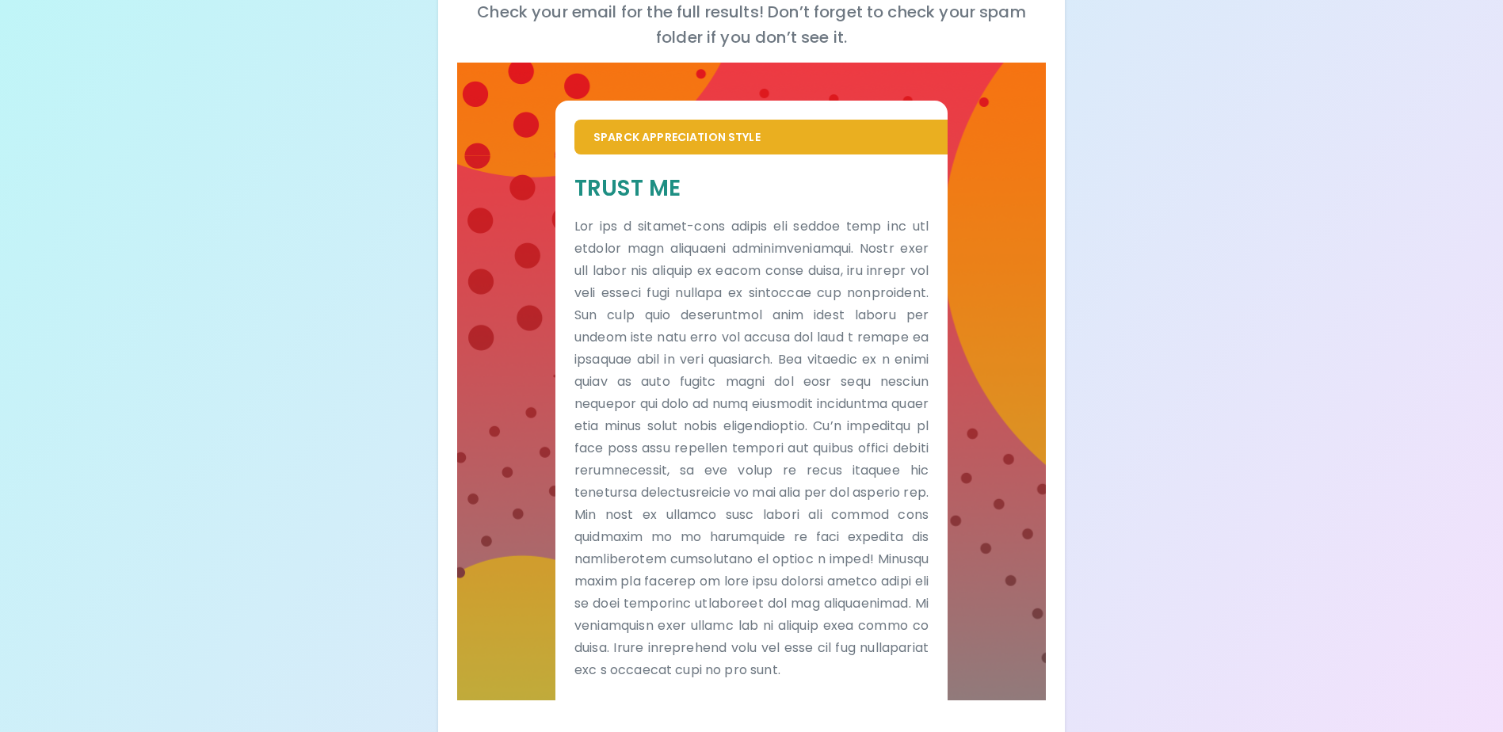
scroll to position [209, 0]
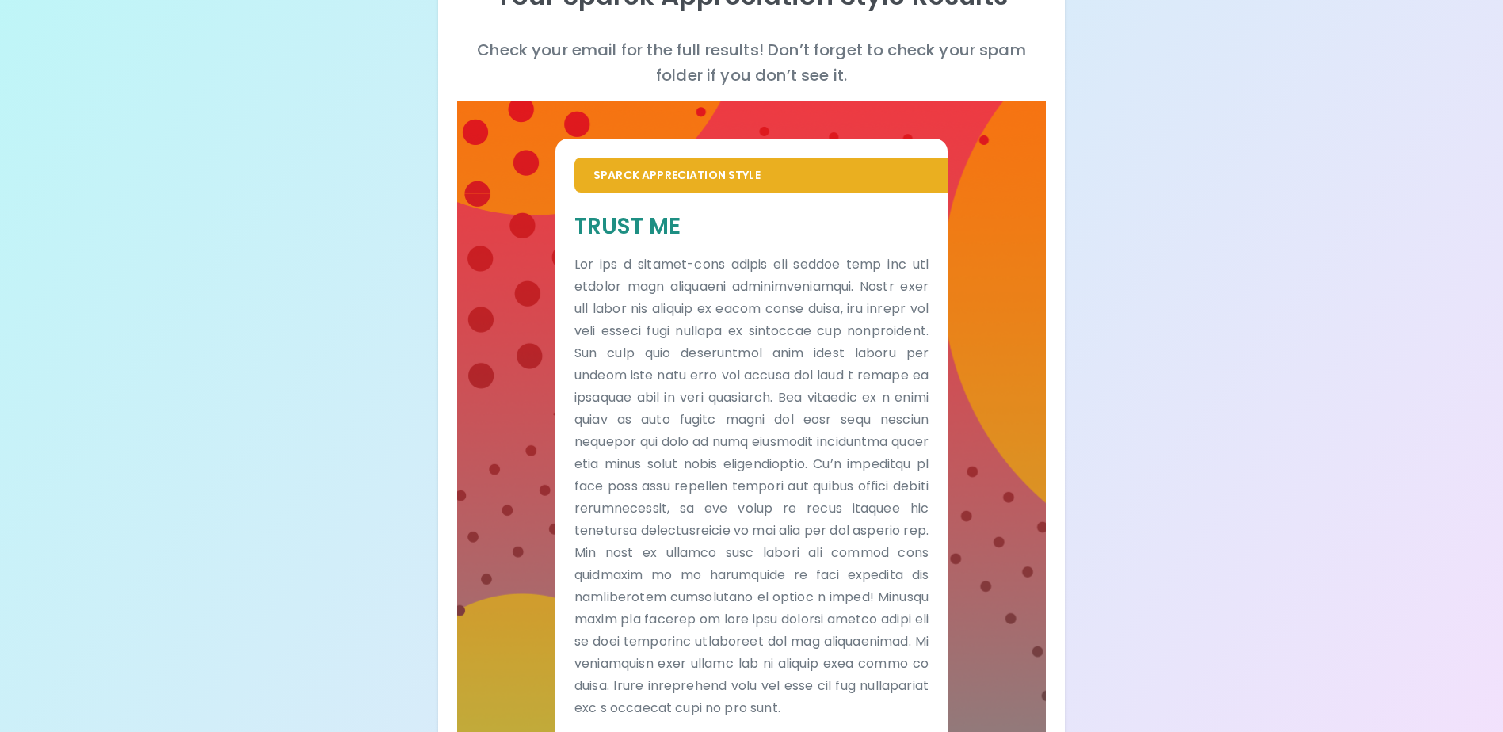
click at [280, 560] on div "Your Sparck Appreciation Style Results Check your email for the full results! D…" at bounding box center [751, 290] width 1503 height 998
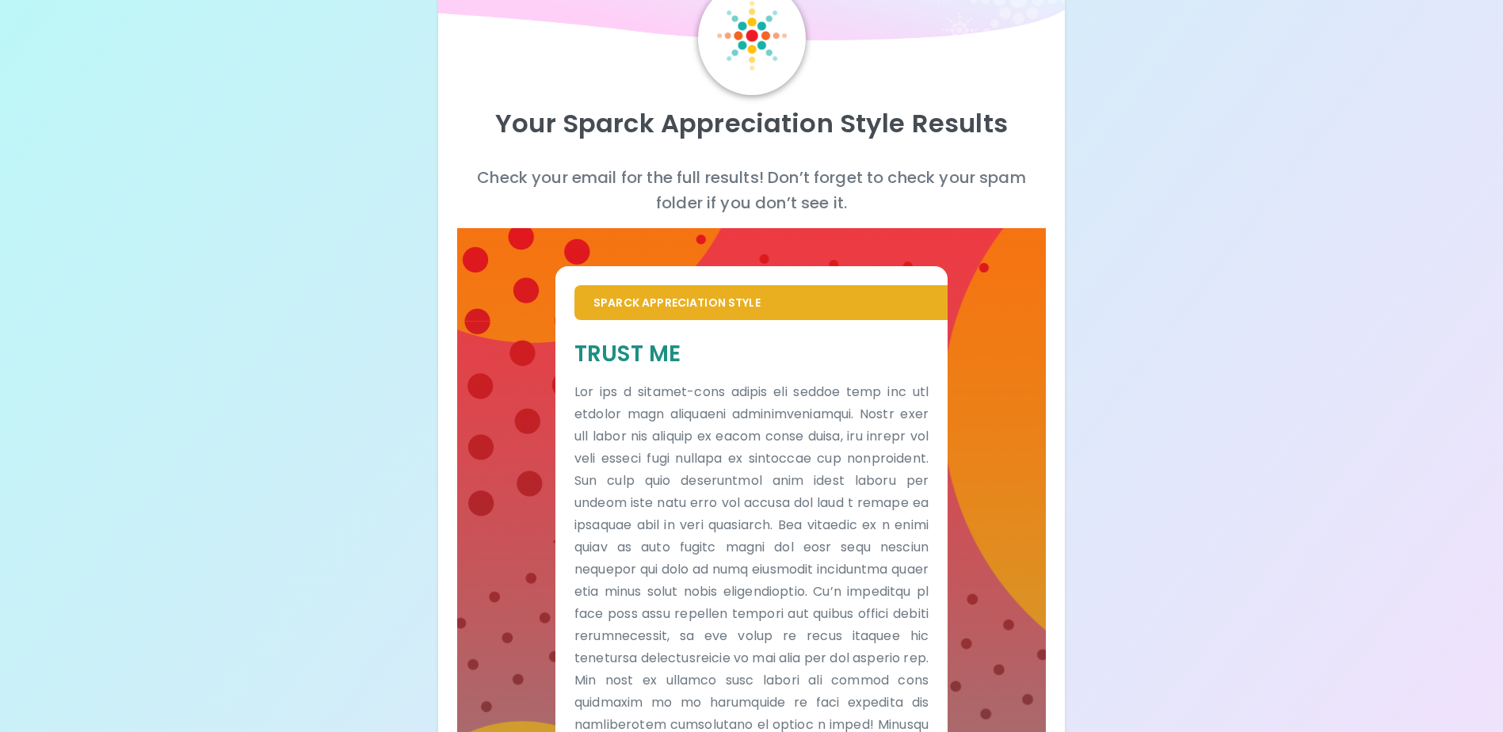
scroll to position [288, 0]
